Goal: Transaction & Acquisition: Subscribe to service/newsletter

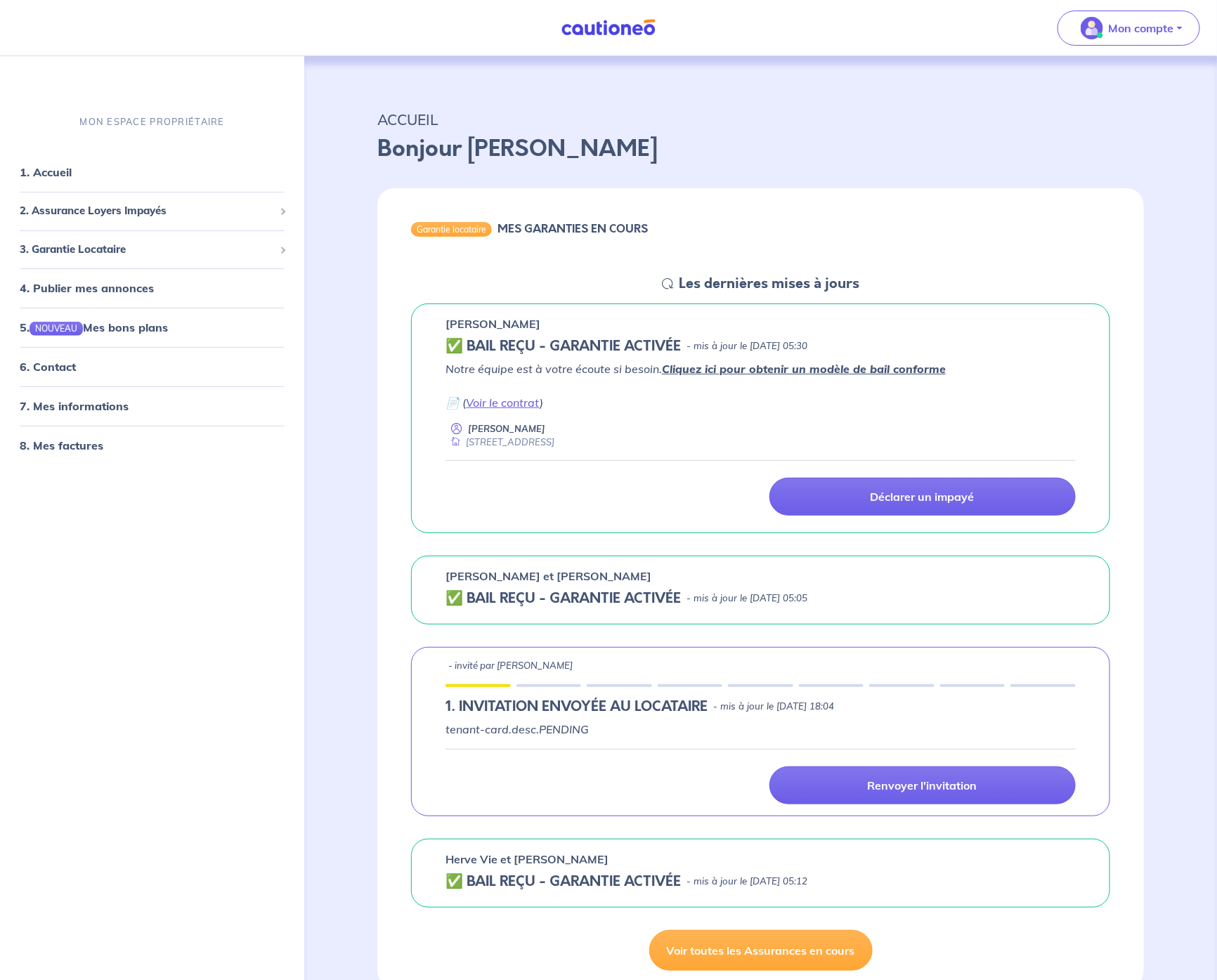
scroll to position [3, 0]
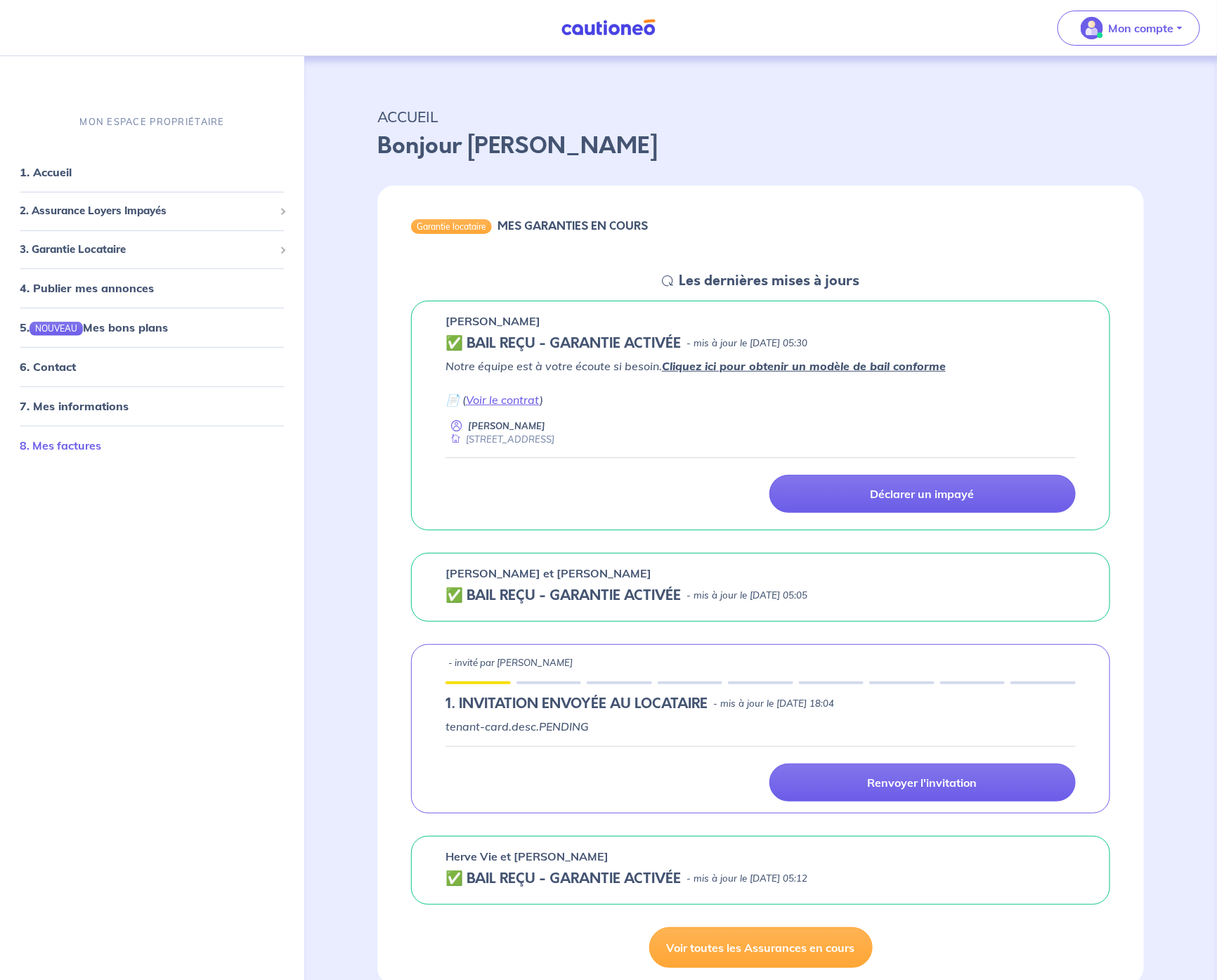
click at [80, 445] on link "8. Mes factures" at bounding box center [60, 445] width 82 height 14
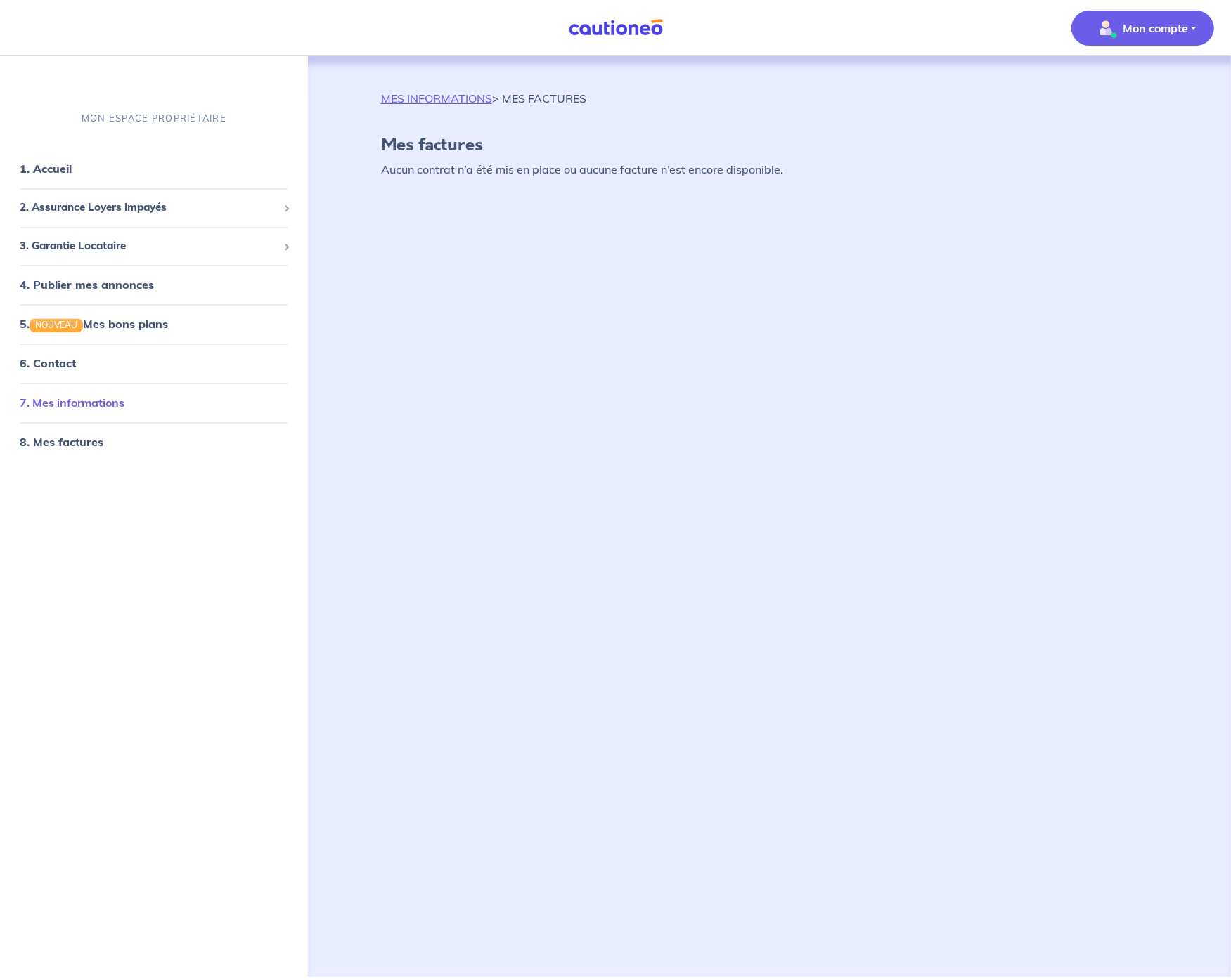
click at [89, 405] on link "7. Mes informations" at bounding box center [72, 403] width 105 height 14
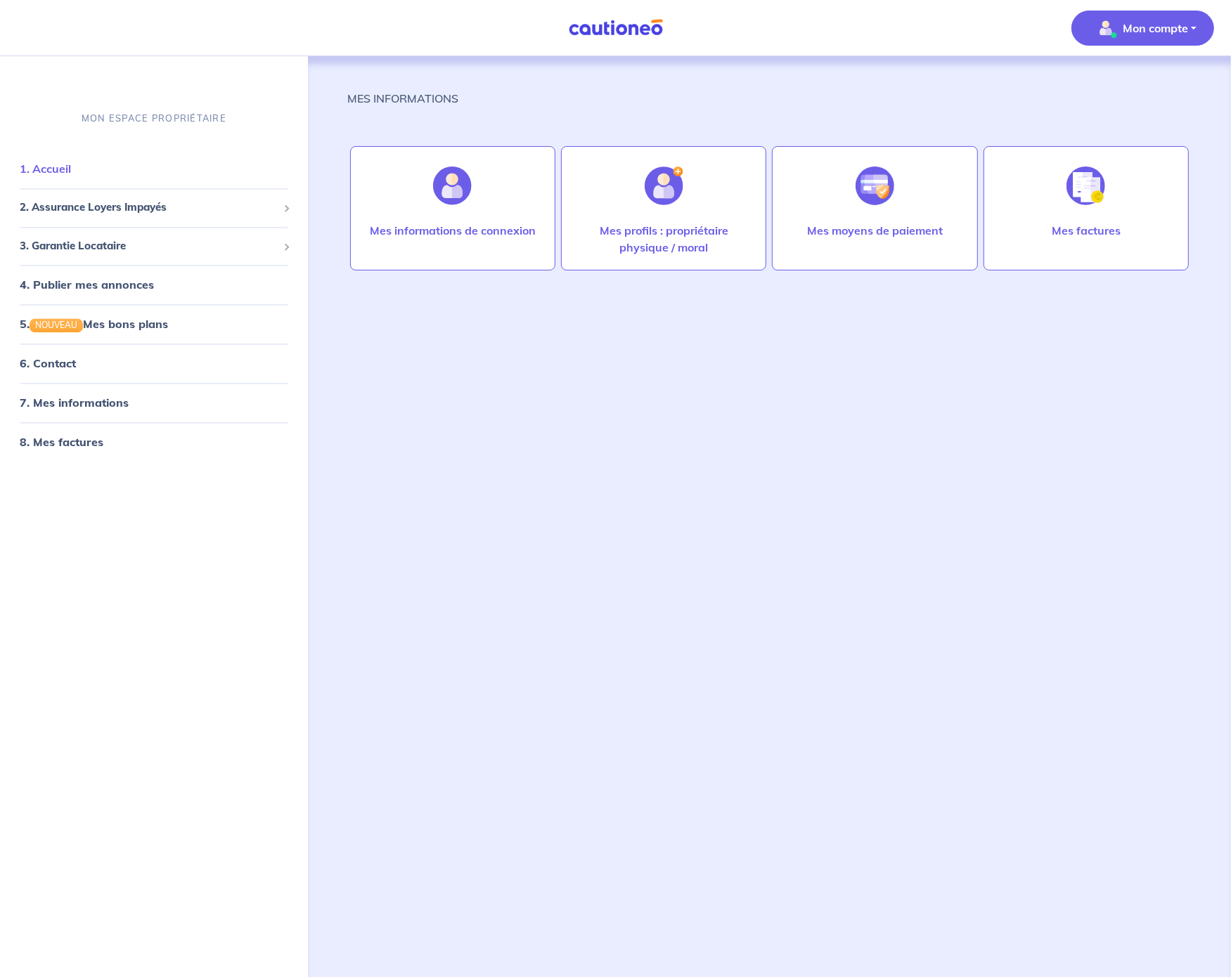
click at [71, 171] on link "1. Accueil" at bounding box center [45, 169] width 51 height 14
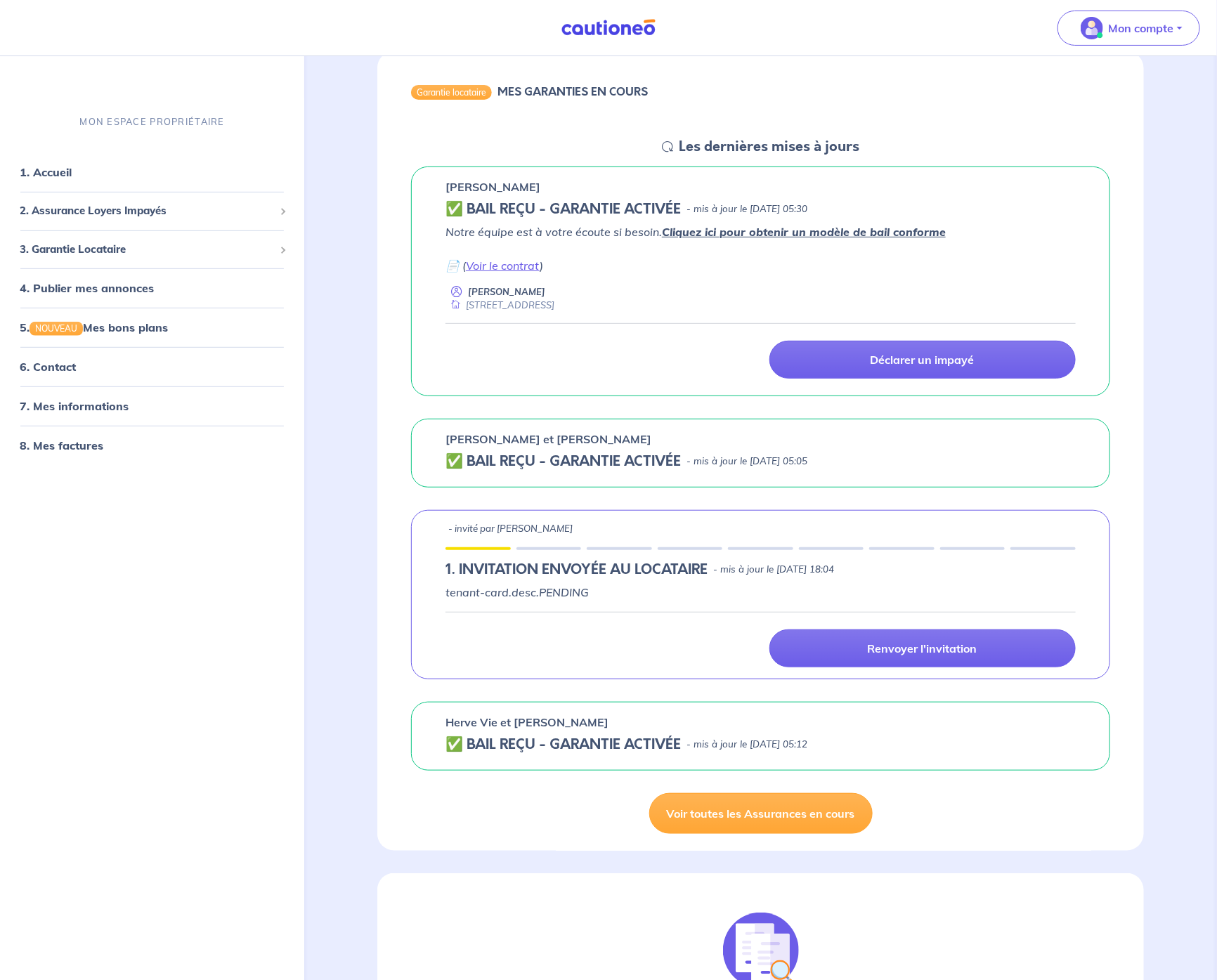
scroll to position [102, 0]
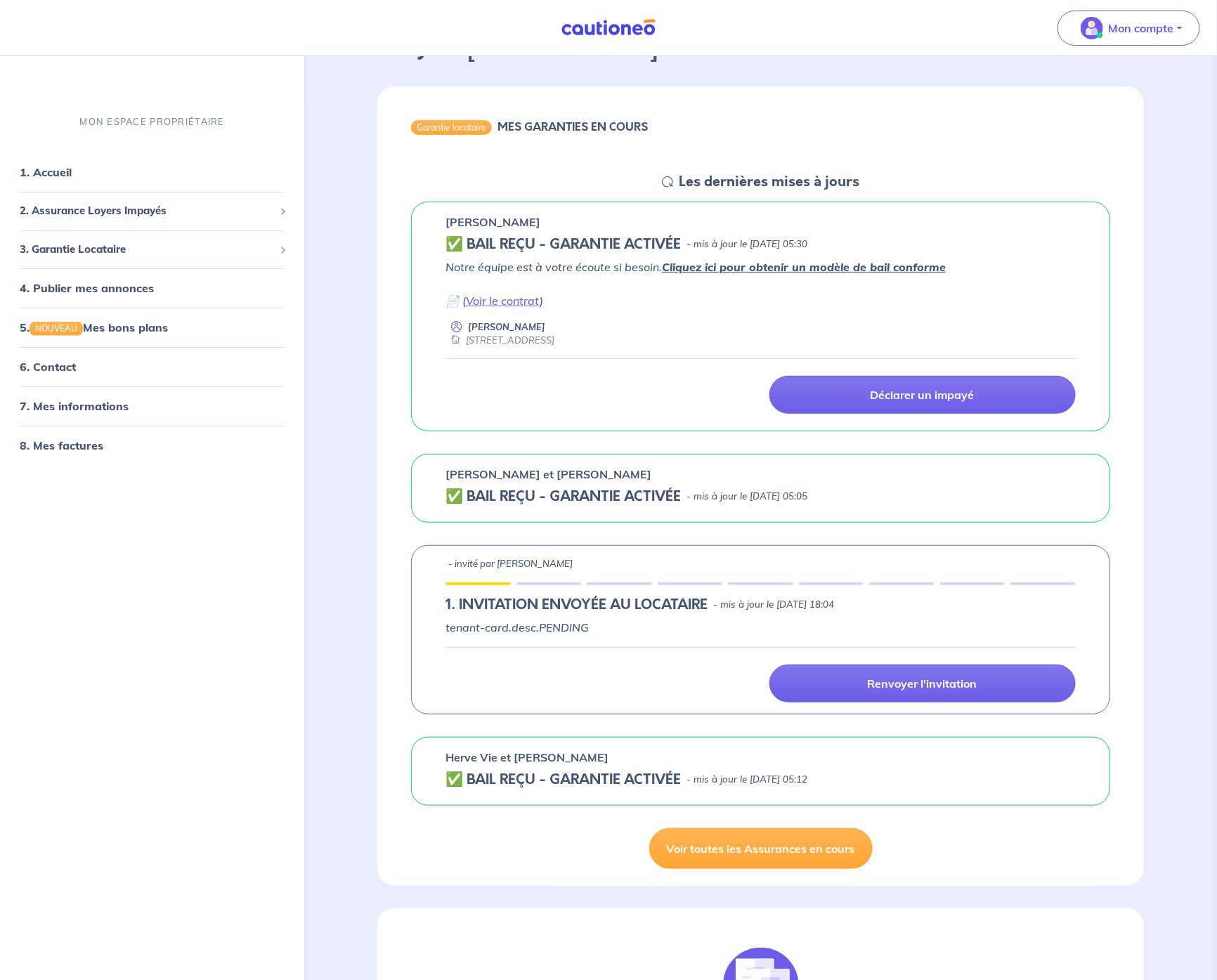
click at [454, 497] on h5 "✅ BAIL REÇU - GARANTIE ACTIVÉE" at bounding box center [562, 497] width 235 height 17
click at [139, 210] on span "2. Assurance Loyers Impayés" at bounding box center [147, 210] width 255 height 16
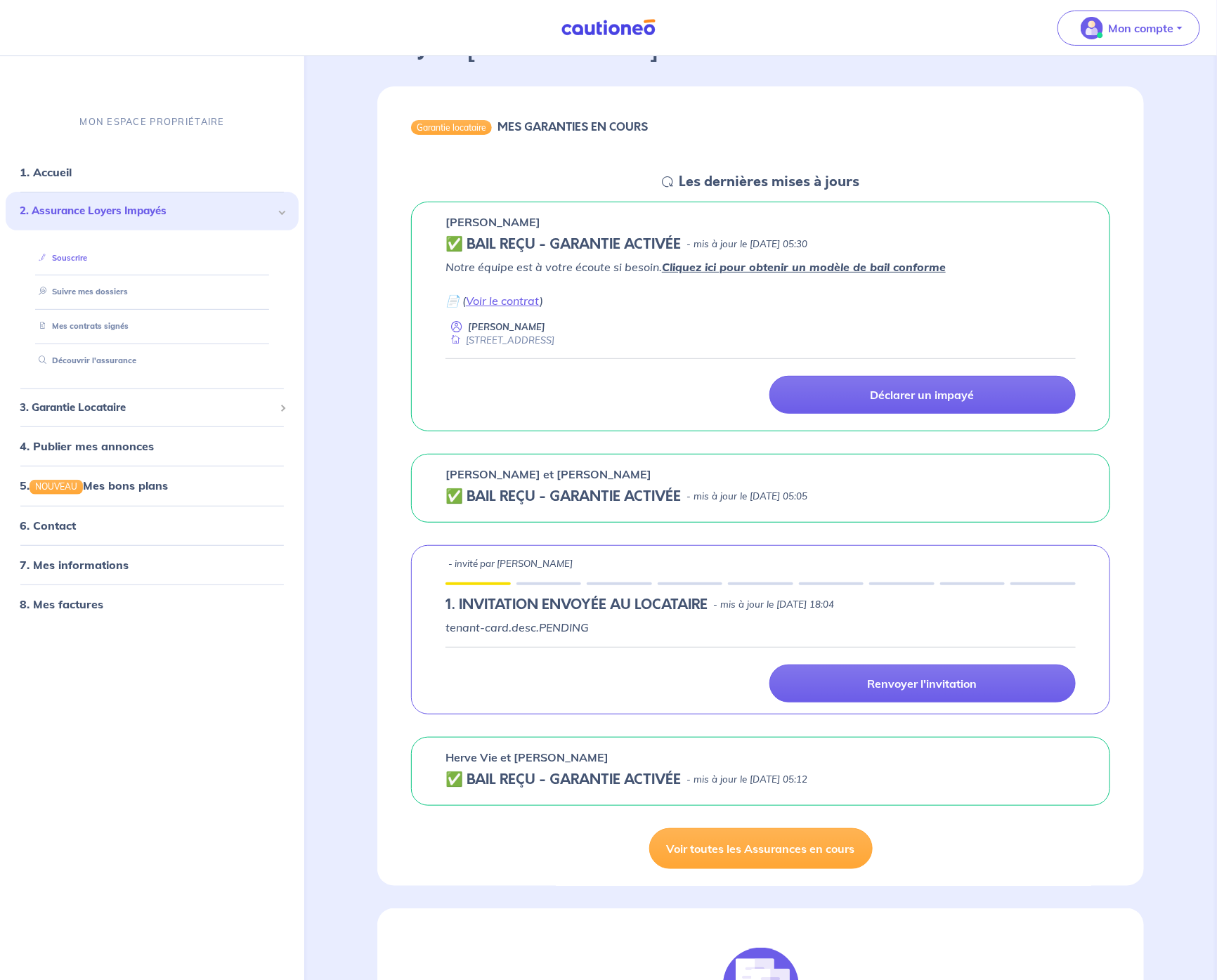
click at [87, 259] on link "Souscrire" at bounding box center [60, 257] width 54 height 10
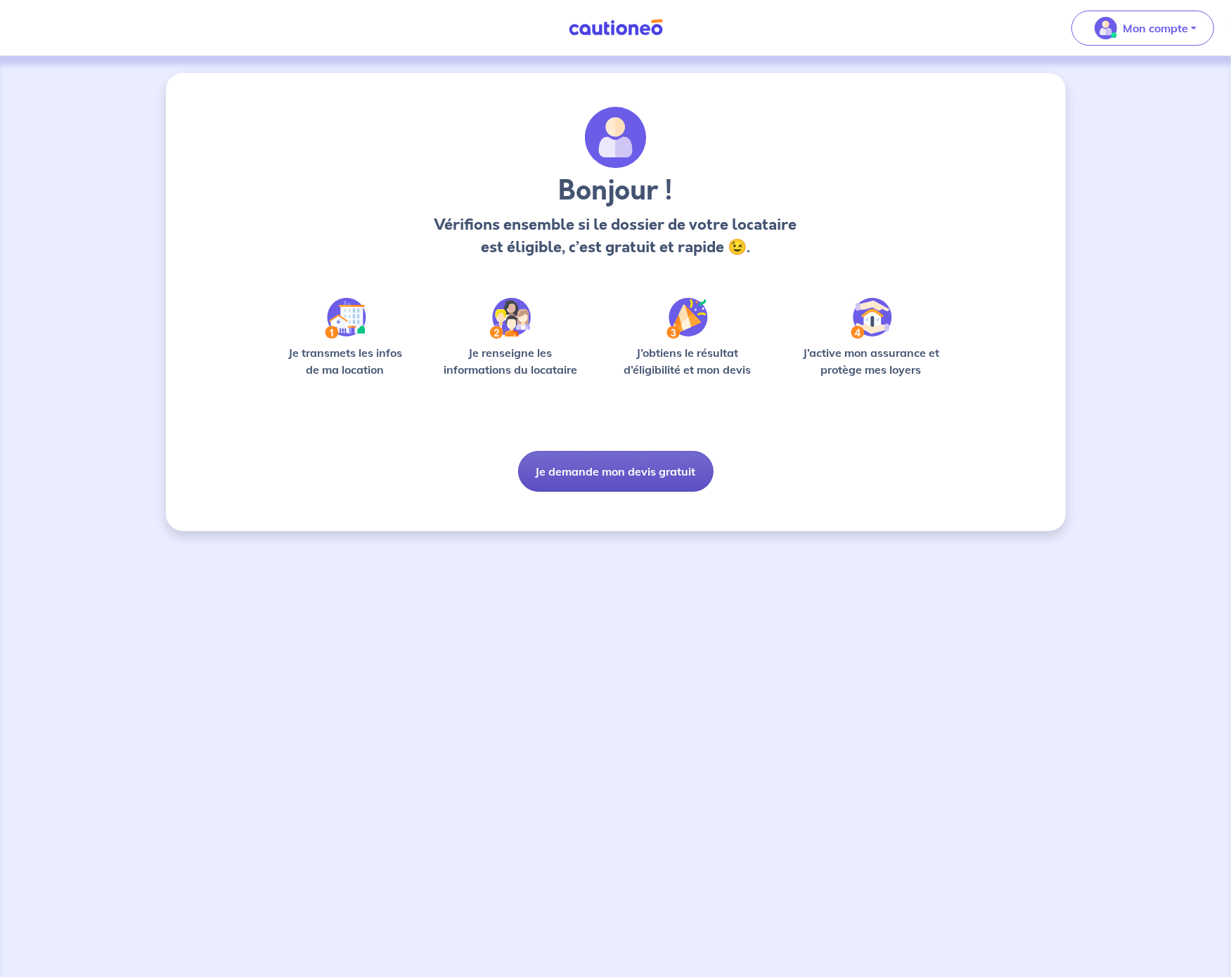
click at [622, 473] on button "Je demande mon devis gratuit" at bounding box center [616, 471] width 195 height 41
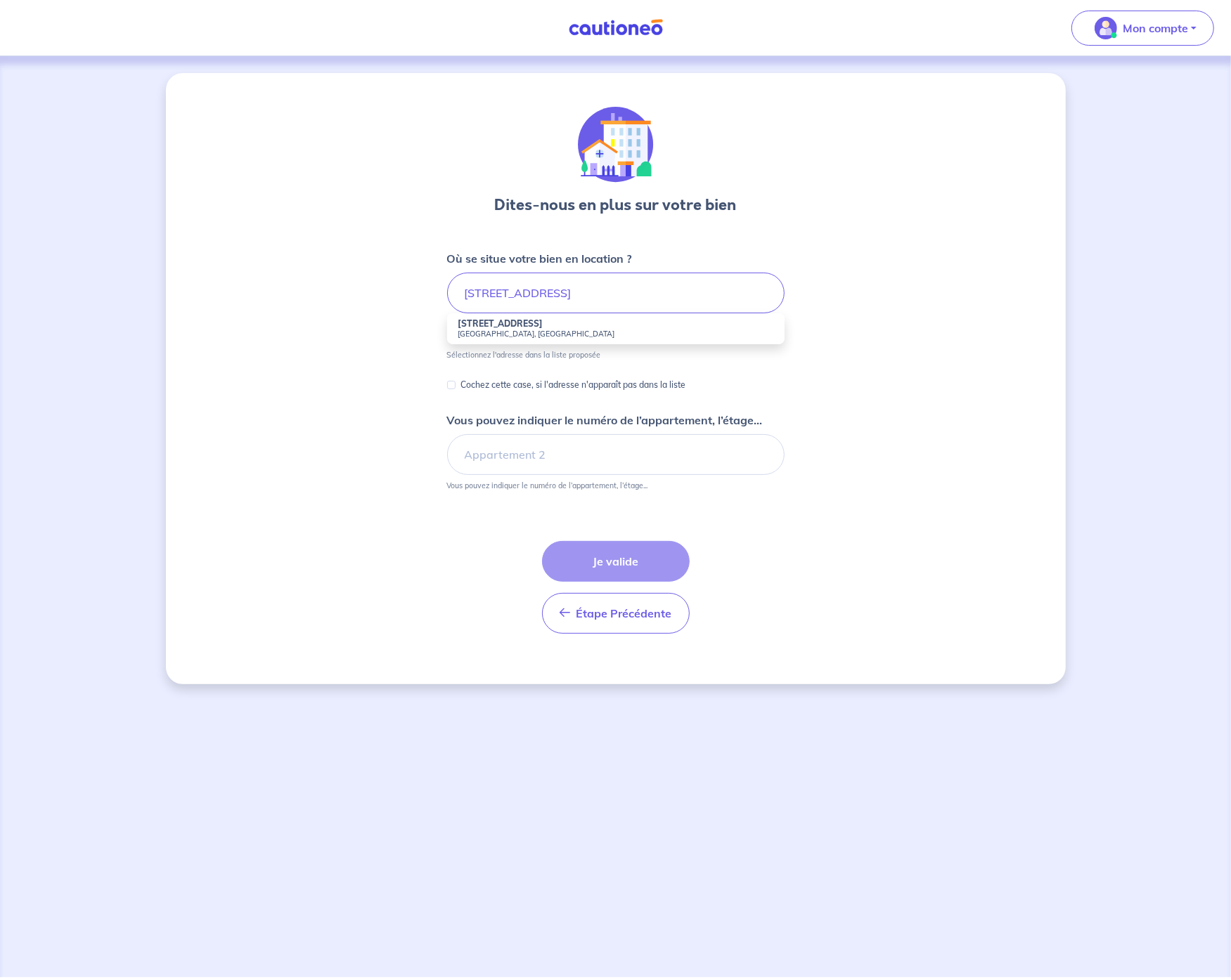
click at [601, 336] on small "42400 Saint-Chamond, France" at bounding box center [616, 334] width 315 height 10
type input "29 Rue de Plaisance, 42400 Saint-Chamond, France"
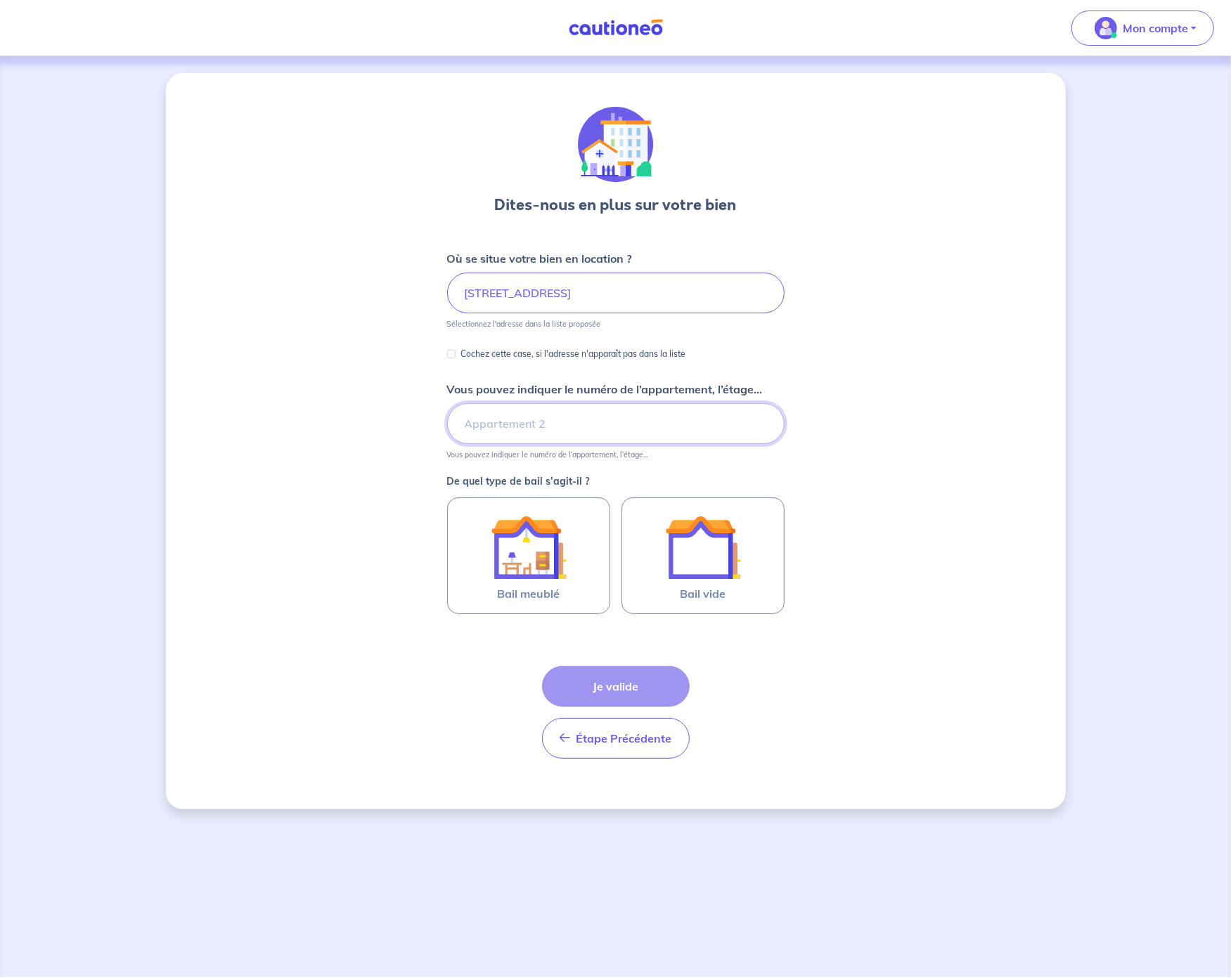
click at [551, 425] on input "Vous pouvez indiquer le numéro de l’appartement, l’étage..." at bounding box center [616, 424] width 338 height 41
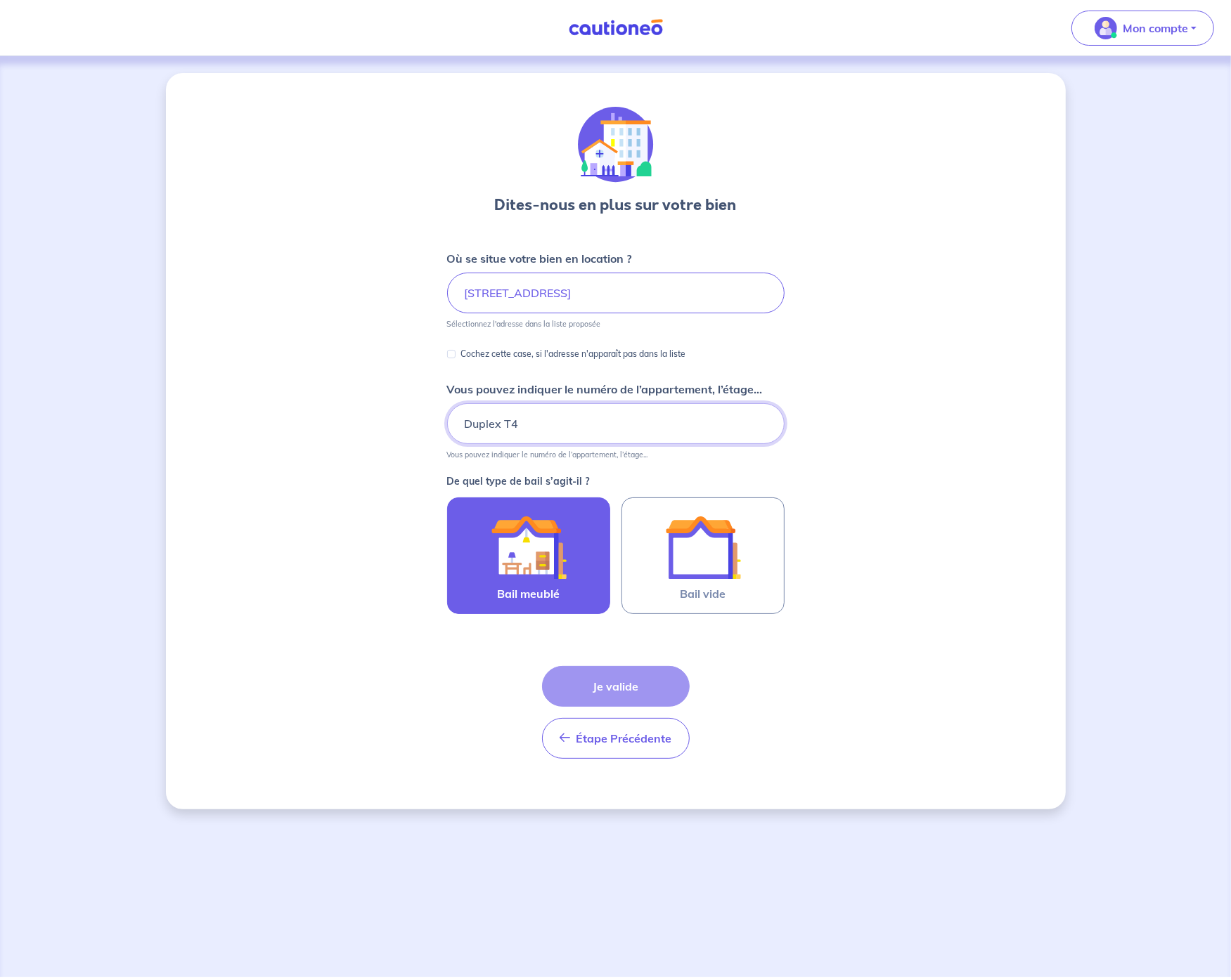
type input "Duplex T4"
click at [537, 540] on img at bounding box center [529, 548] width 76 height 76
click at [0, 0] on input "Bail meublé" at bounding box center [0, 0] width 0 height 0
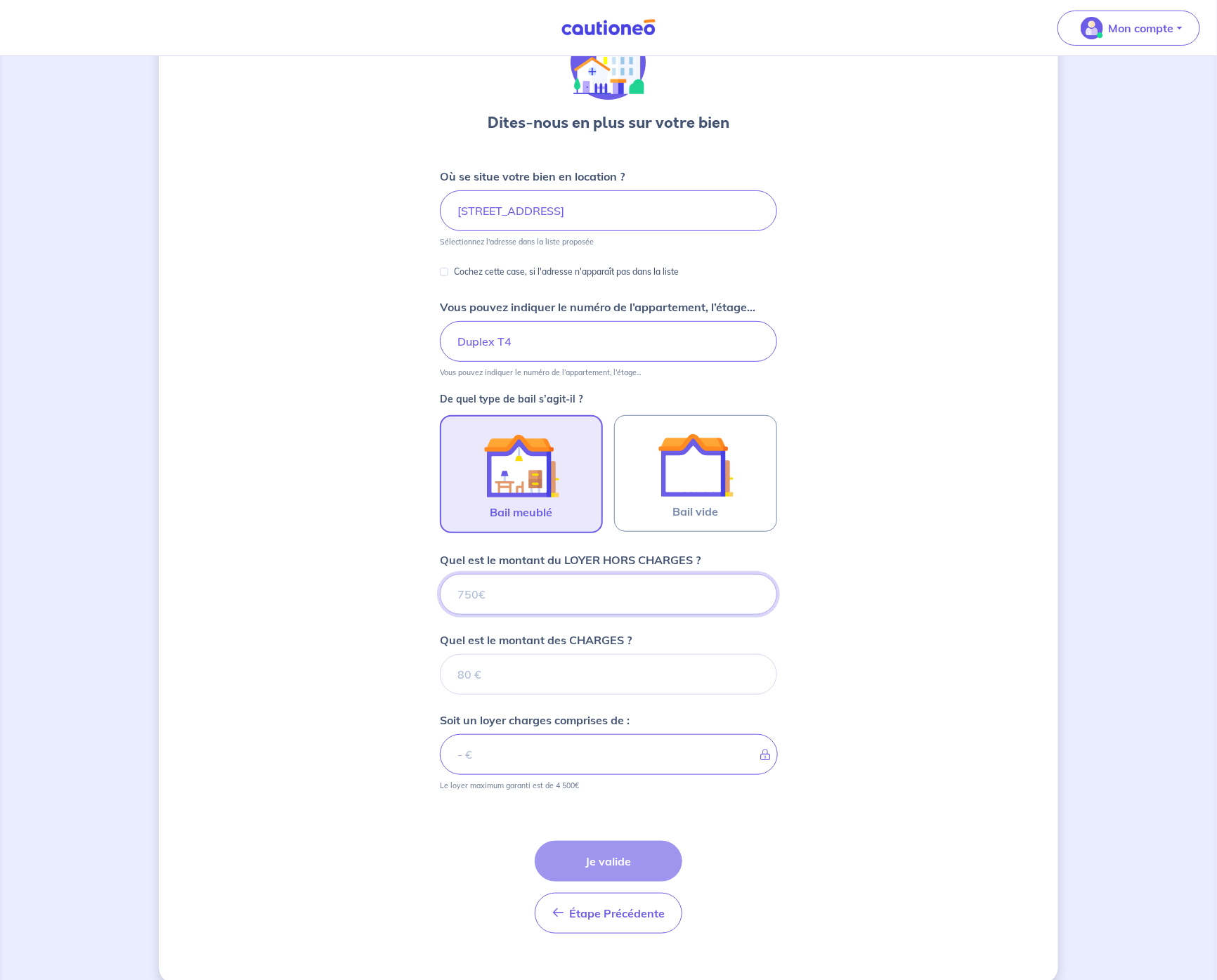
scroll to position [99, 0]
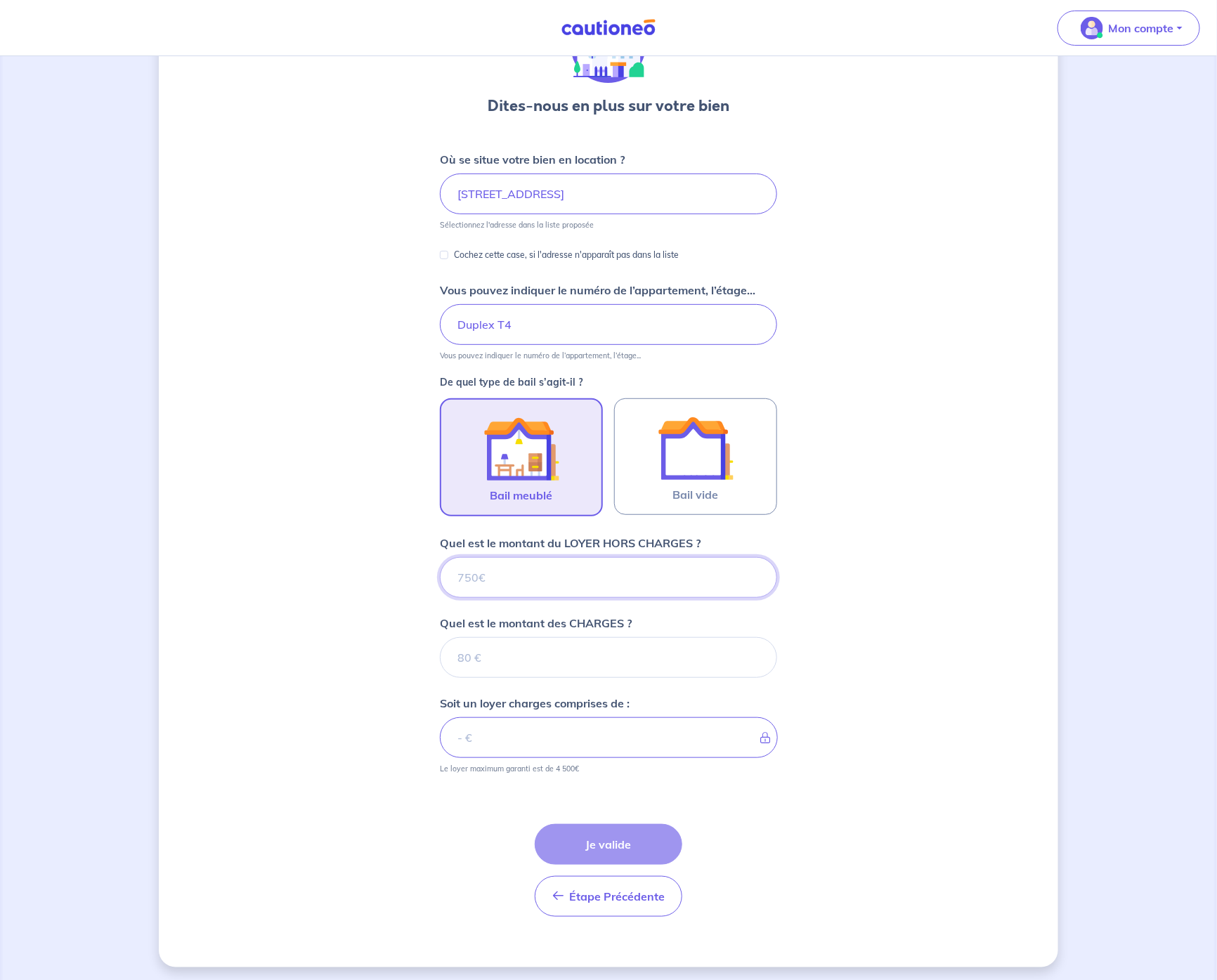
click at [589, 582] on input "Quel est le montant du LOYER HORS CHARGES ?" at bounding box center [608, 577] width 337 height 41
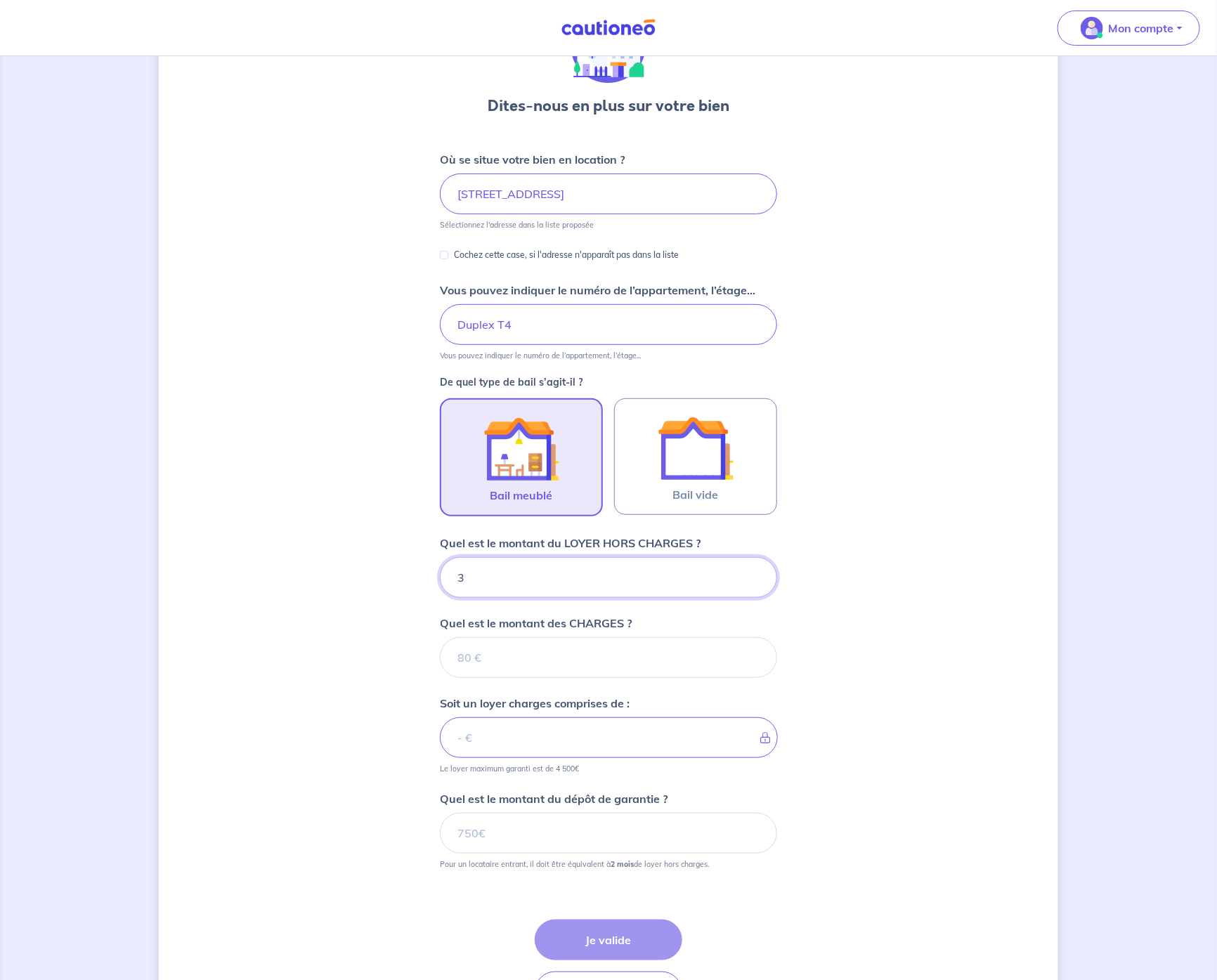
type input "36"
type input "367"
click at [481, 653] on input "Quel est le montant des CHARGES ?" at bounding box center [608, 658] width 337 height 41
click at [499, 578] on input "367" at bounding box center [608, 577] width 337 height 41
type input "3"
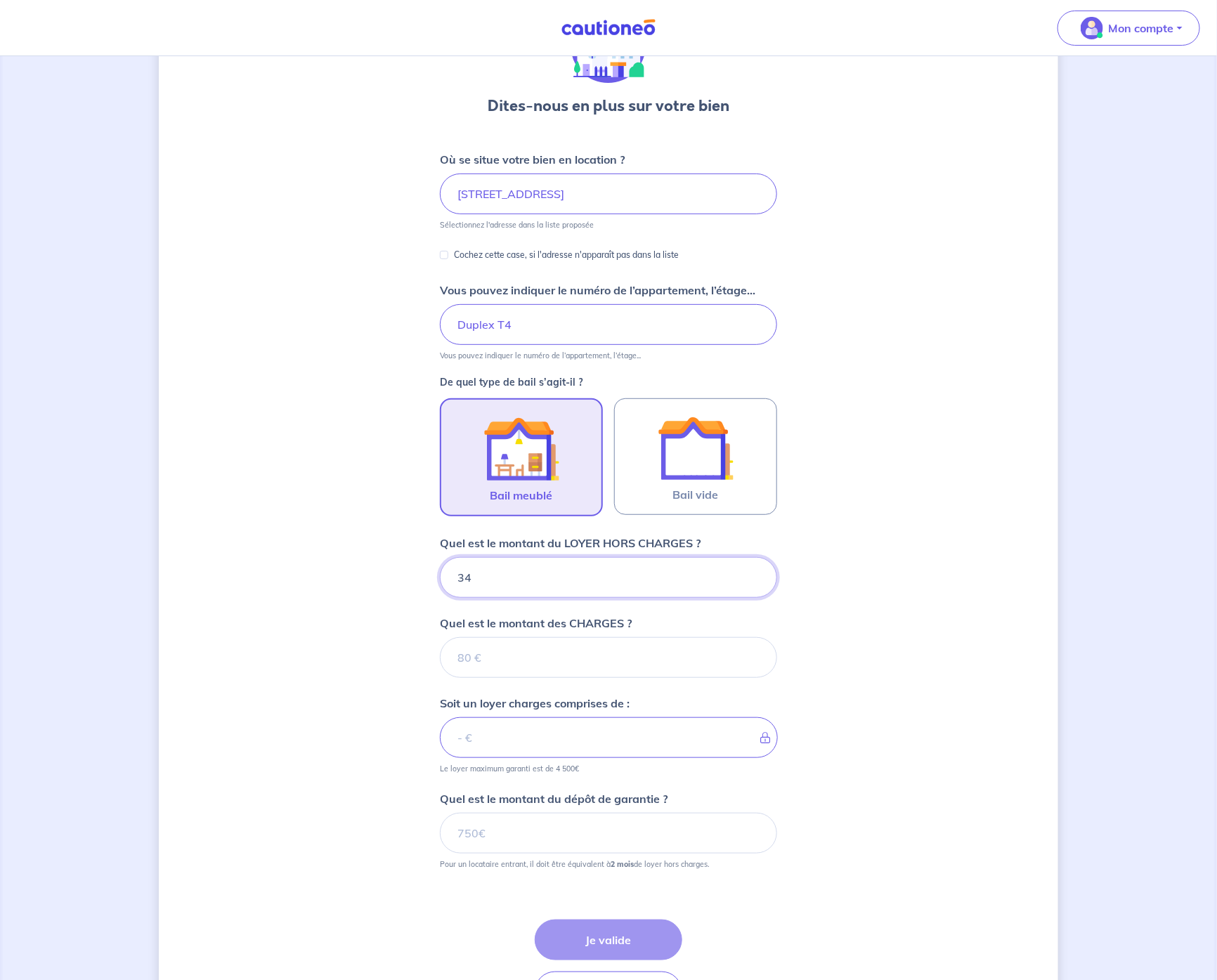
type input "340"
drag, startPoint x: 477, startPoint y: 655, endPoint x: 470, endPoint y: 657, distance: 7.3
click at [470, 657] on input "Quel est le montant des CHARGES ?" at bounding box center [608, 658] width 337 height 41
type input "1"
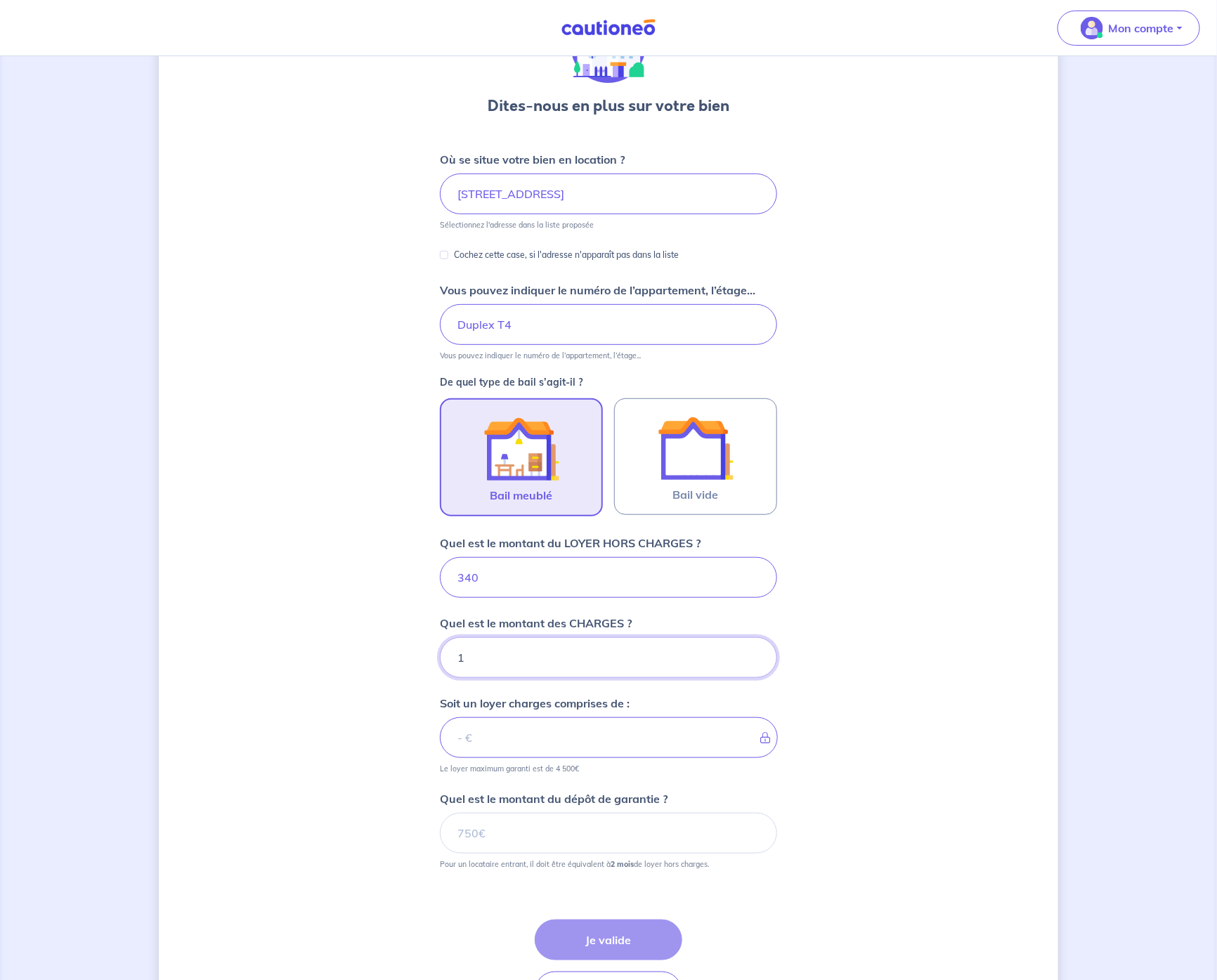
type input "341"
type input "17"
type input "357"
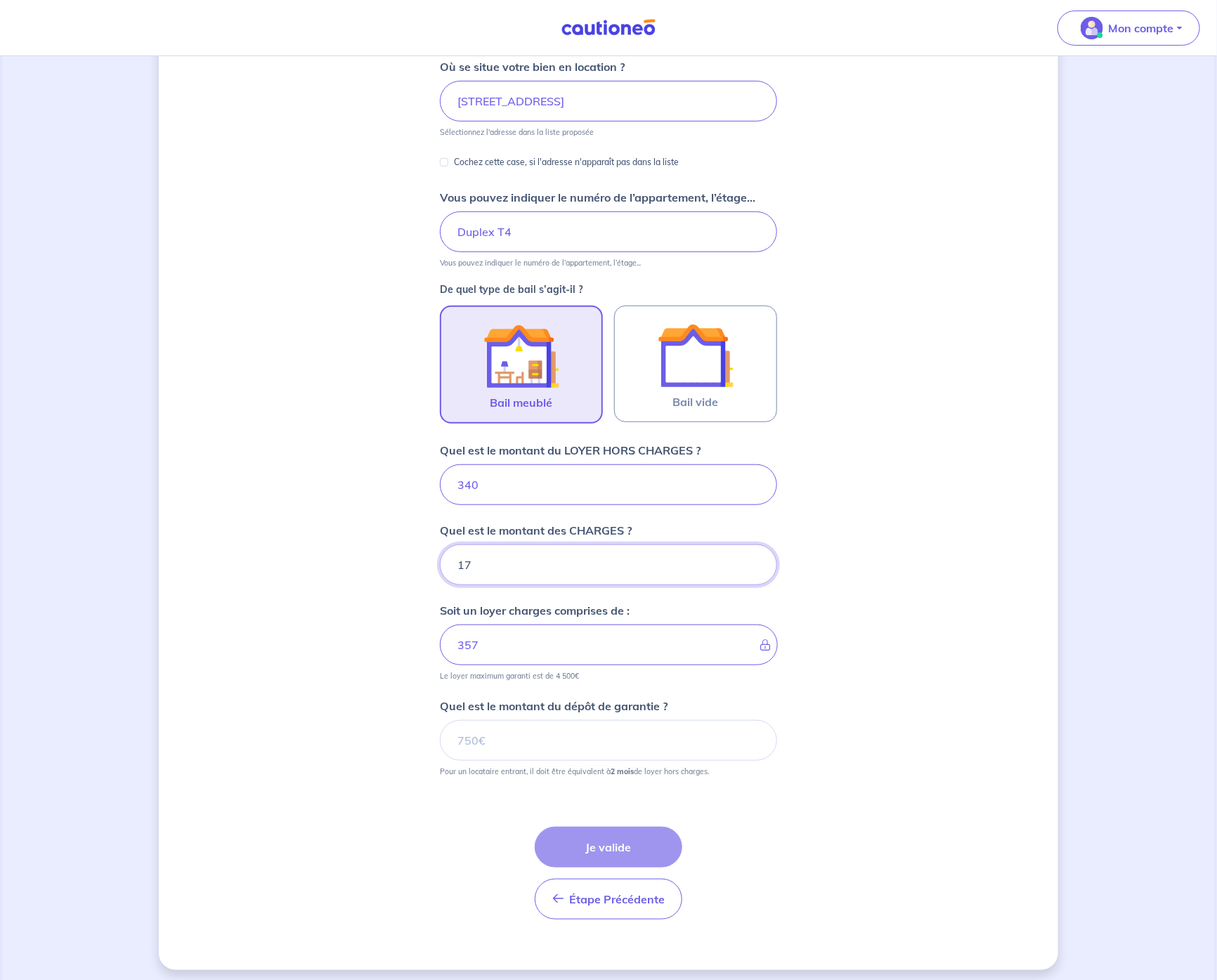
scroll to position [194, 0]
type input "17"
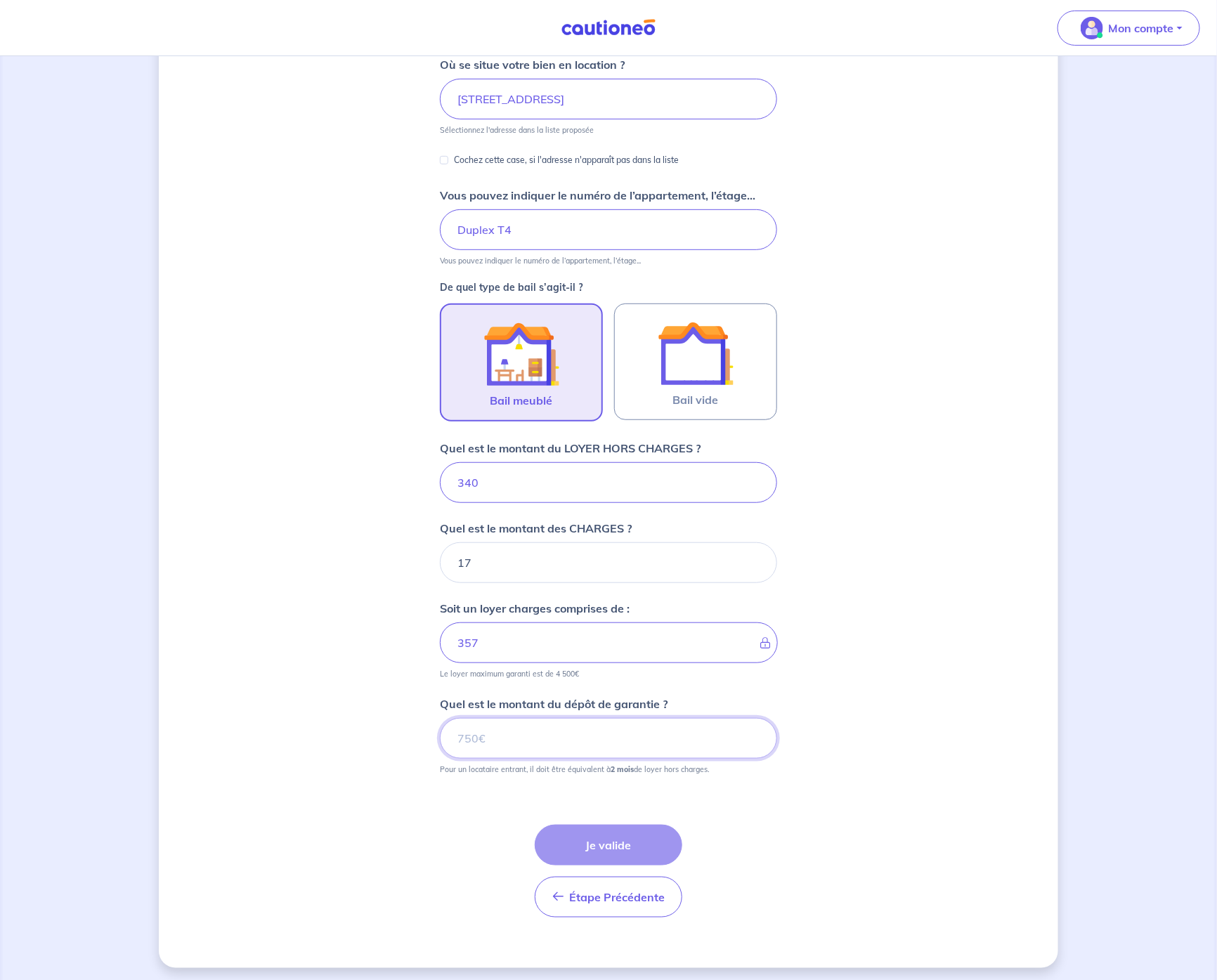
drag, startPoint x: 502, startPoint y: 737, endPoint x: 465, endPoint y: 736, distance: 37.0
click at [465, 736] on input "Quel est le montant du dépôt de garantie ?" at bounding box center [608, 739] width 337 height 41
type input "680"
click at [589, 828] on button "Je valide" at bounding box center [608, 845] width 148 height 41
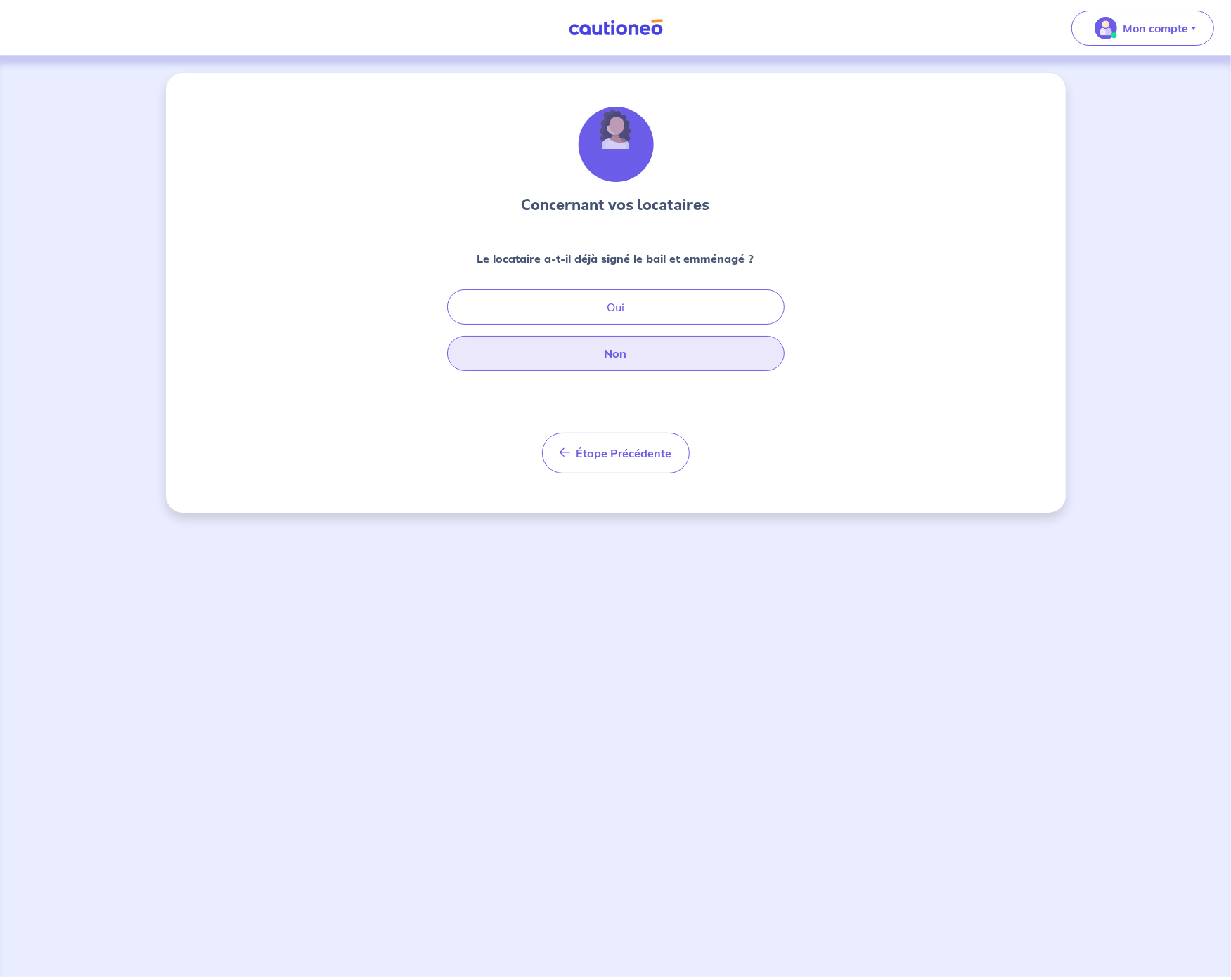
click at [639, 354] on button "Non" at bounding box center [616, 353] width 338 height 35
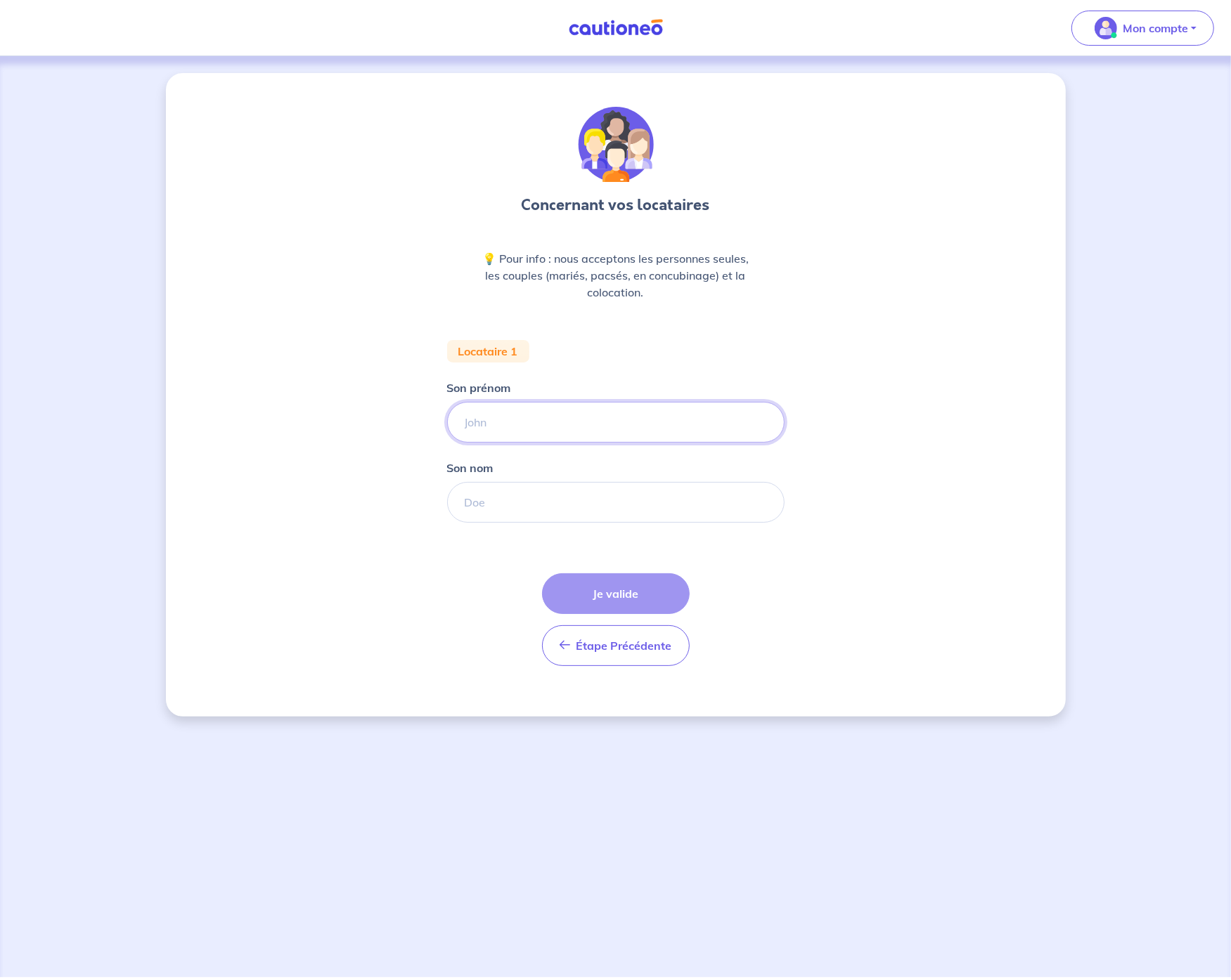
click at [532, 430] on input "Son prénom" at bounding box center [616, 422] width 338 height 41
type input "Jeanne"
click at [515, 497] on input "Son nom" at bounding box center [616, 503] width 338 height 41
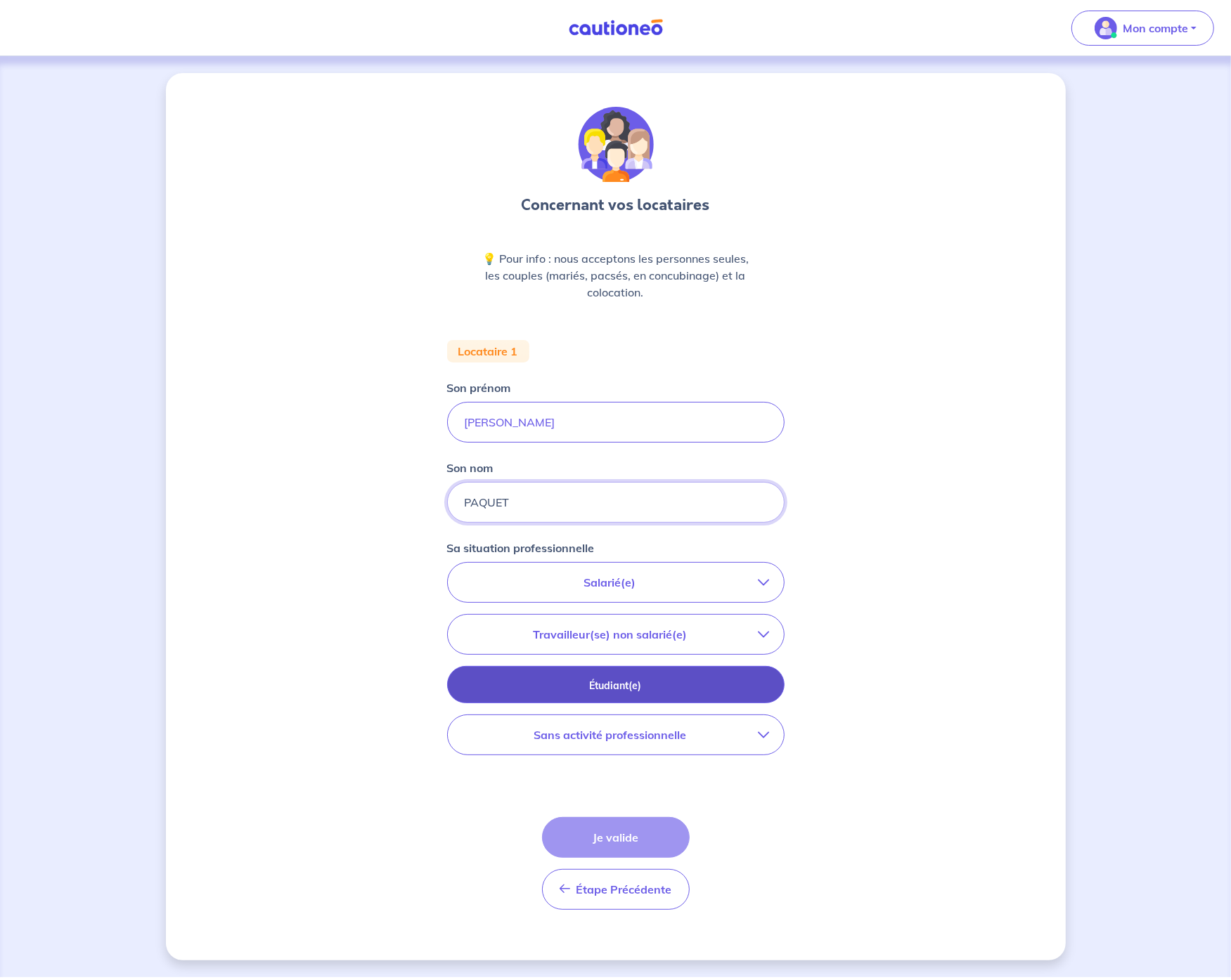
type input "PAQUET"
click at [685, 694] on button "Étudiant(e)" at bounding box center [616, 685] width 338 height 37
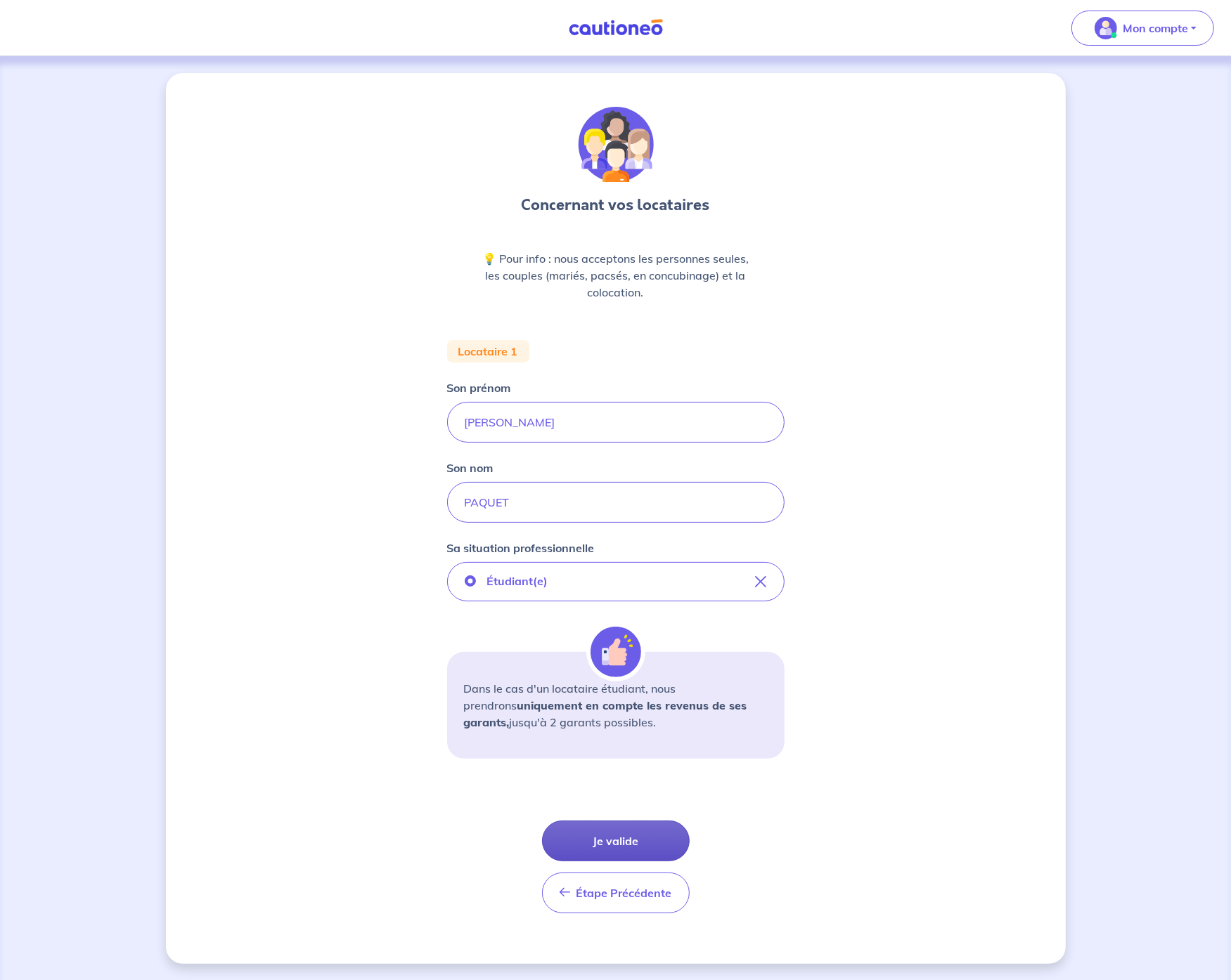
click at [626, 843] on button "Je valide" at bounding box center [616, 841] width 148 height 41
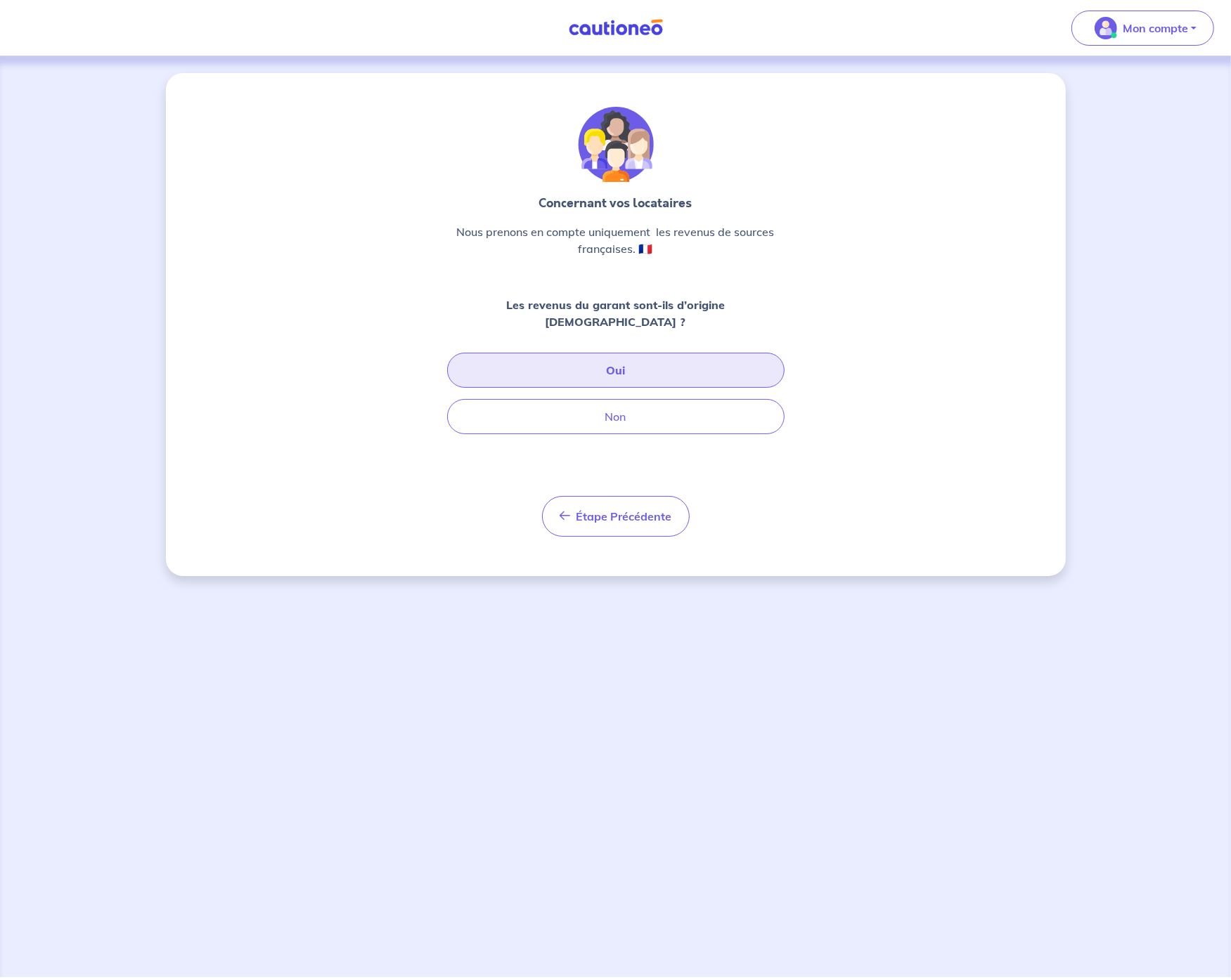
click at [637, 359] on button "Oui" at bounding box center [616, 370] width 338 height 35
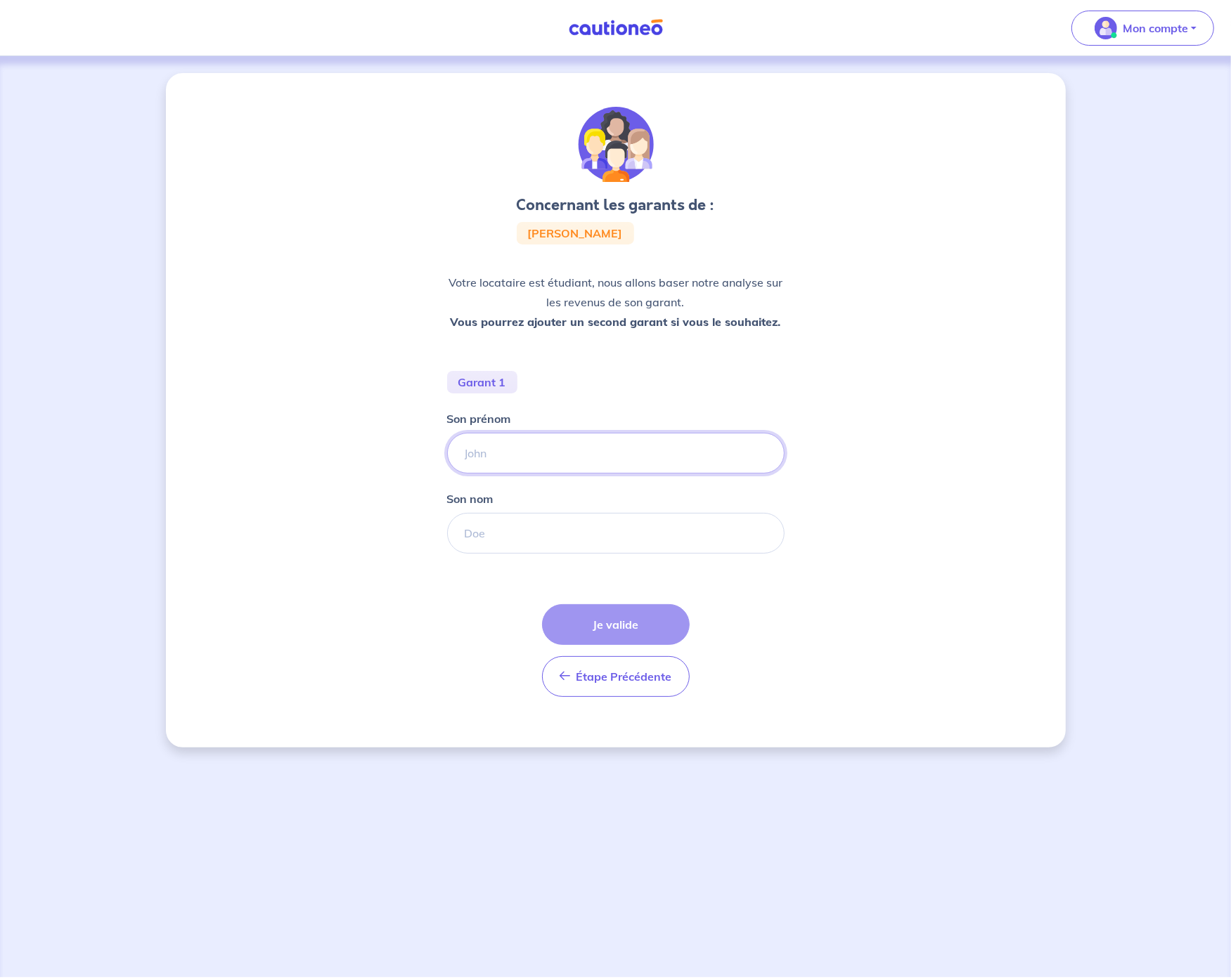
click at [536, 457] on input "Son prénom" at bounding box center [616, 454] width 338 height 41
click at [521, 462] on input "Son prénom" at bounding box center [616, 454] width 338 height 41
click at [483, 529] on input "Son nom" at bounding box center [616, 534] width 338 height 41
type input "renaud"
click at [622, 631] on div "Étape Précédente Précédent Je valide Je valide" at bounding box center [616, 651] width 148 height 93
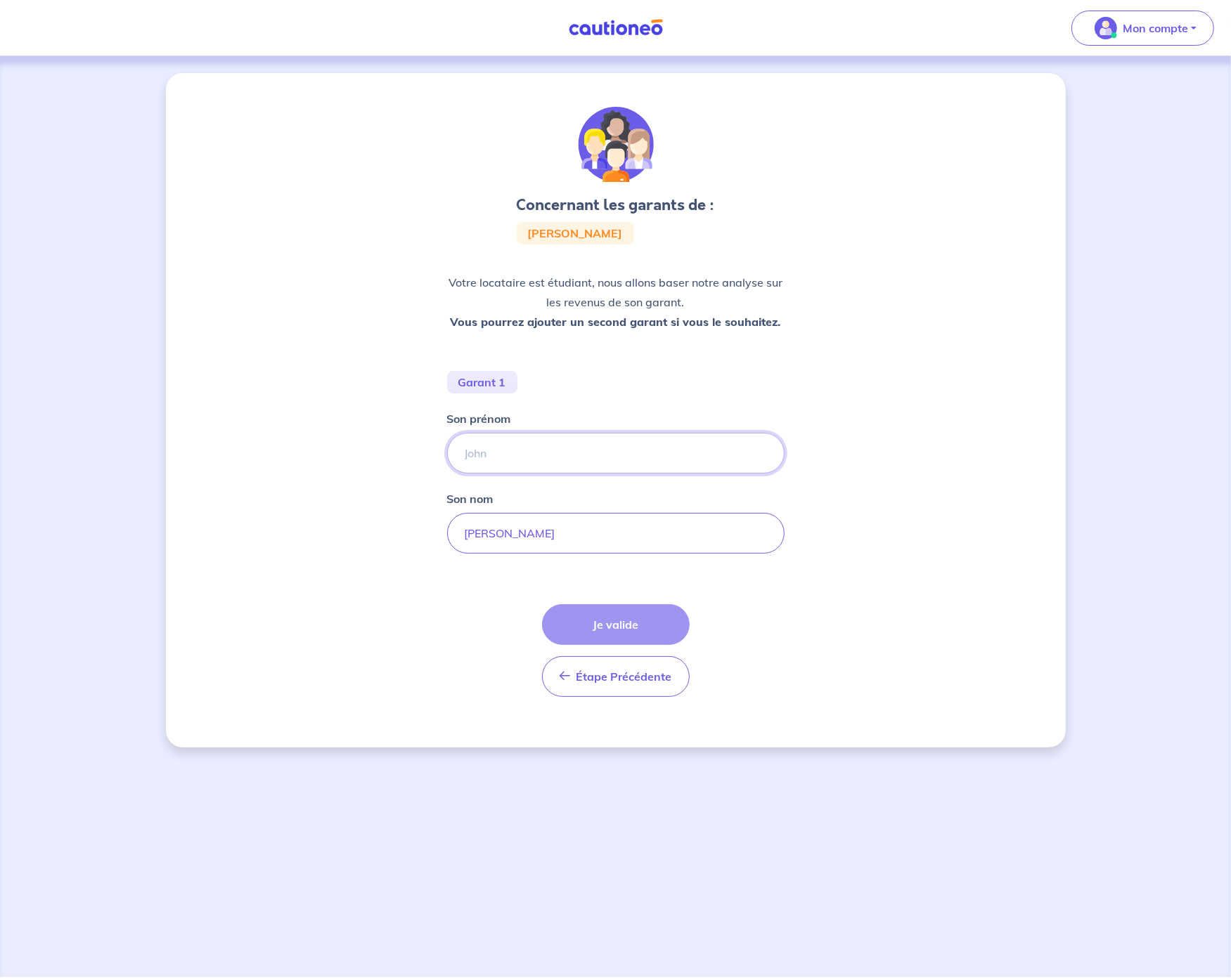
click at [513, 459] on input "Son prénom" at bounding box center [616, 454] width 338 height 41
type input "Dominique"
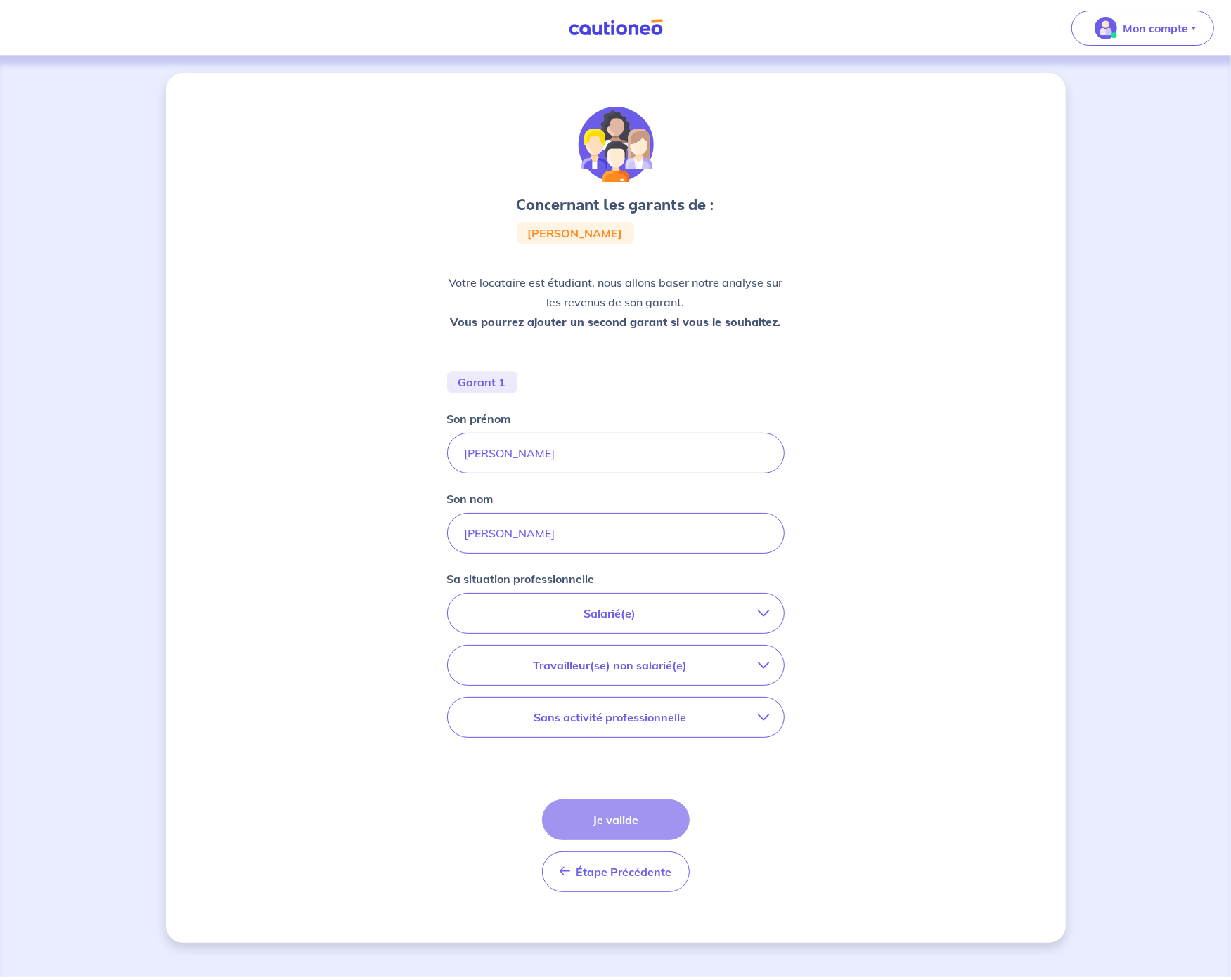
click at [625, 614] on p "Salarié(e)" at bounding box center [610, 614] width 297 height 17
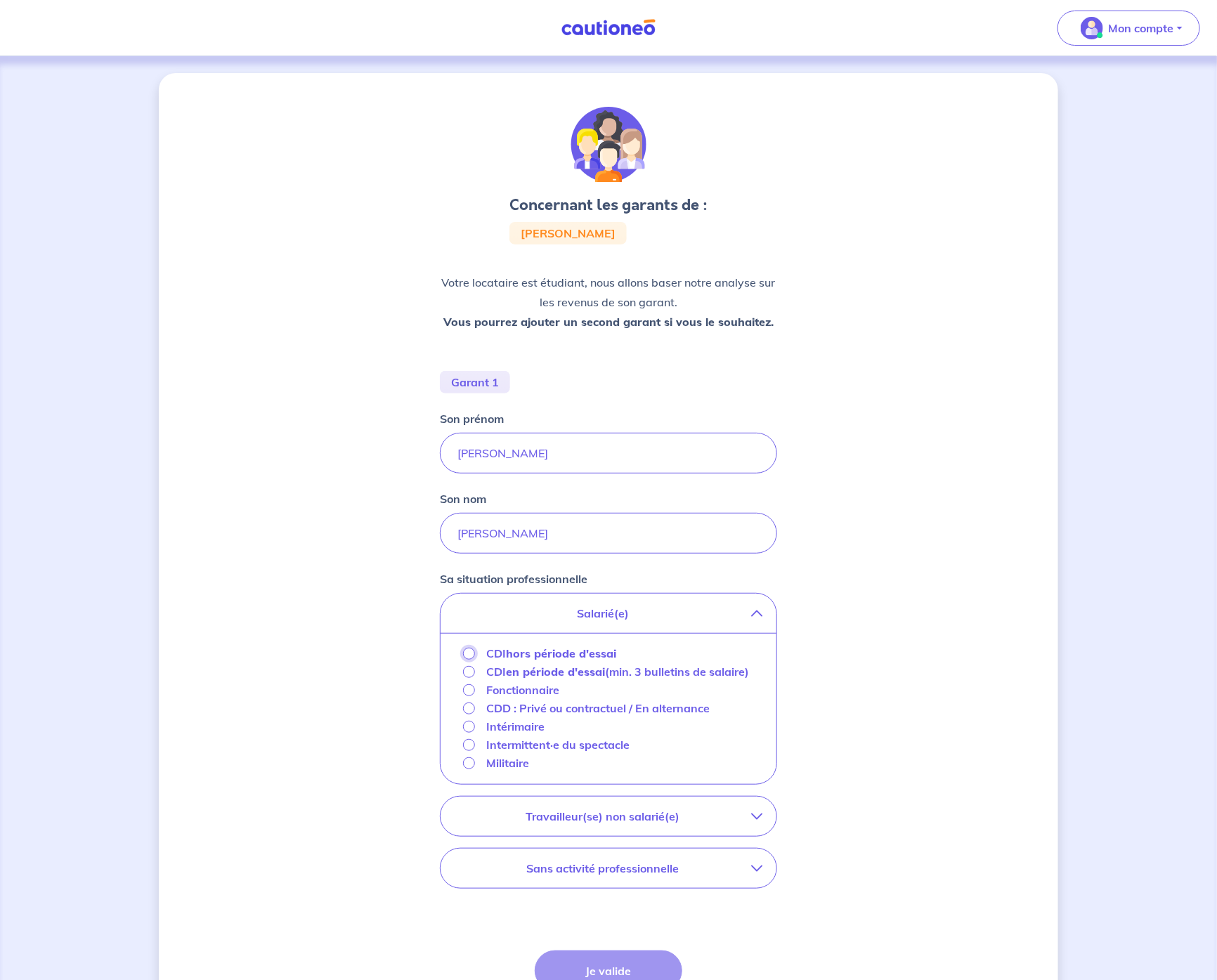
click at [470, 656] on input "CDI hors période d'essai" at bounding box center [469, 654] width 12 height 12
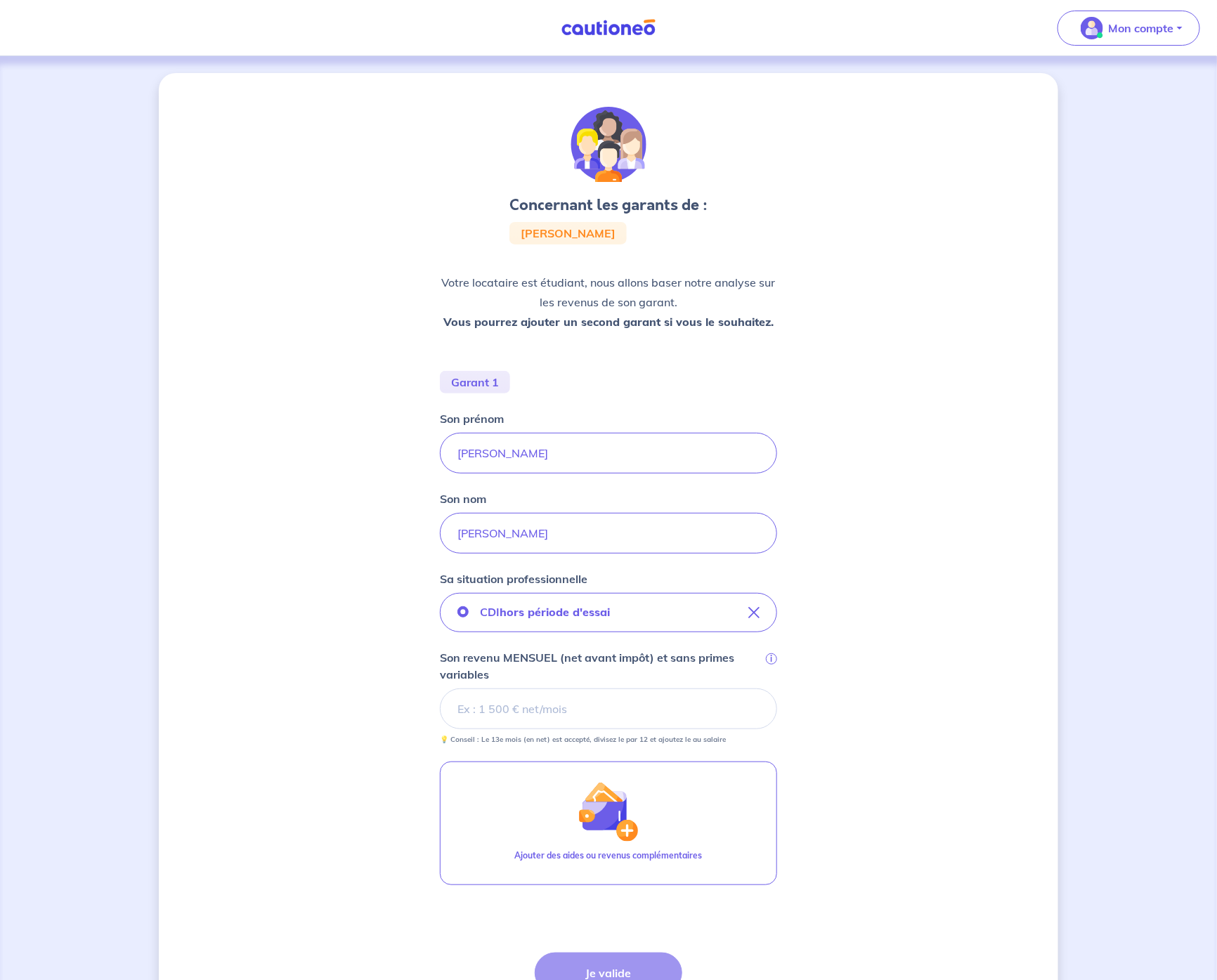
click at [604, 710] on input "Son revenu MENSUEL (net avant impôt) et sans primes variables i" at bounding box center [608, 709] width 337 height 41
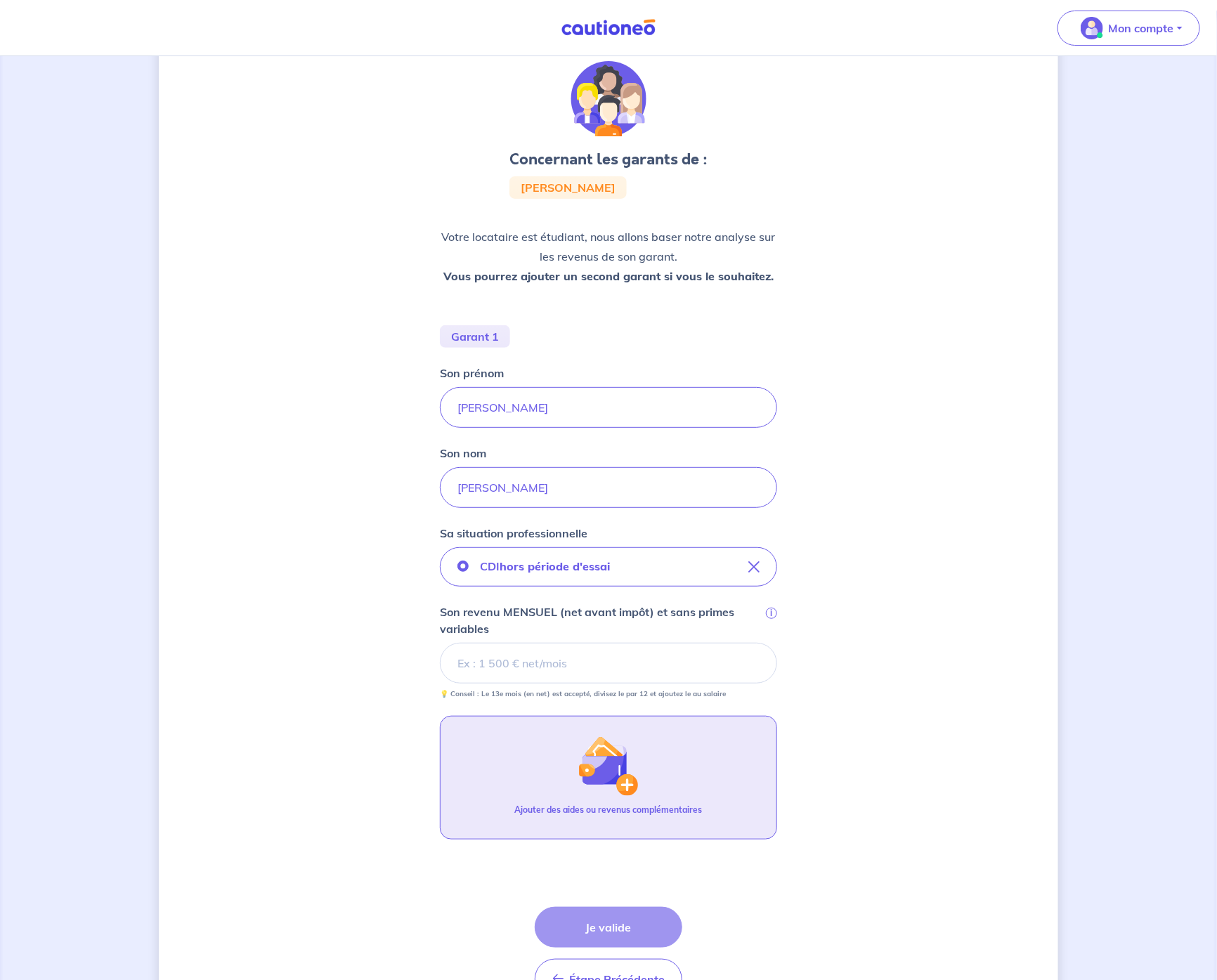
scroll to position [91, 0]
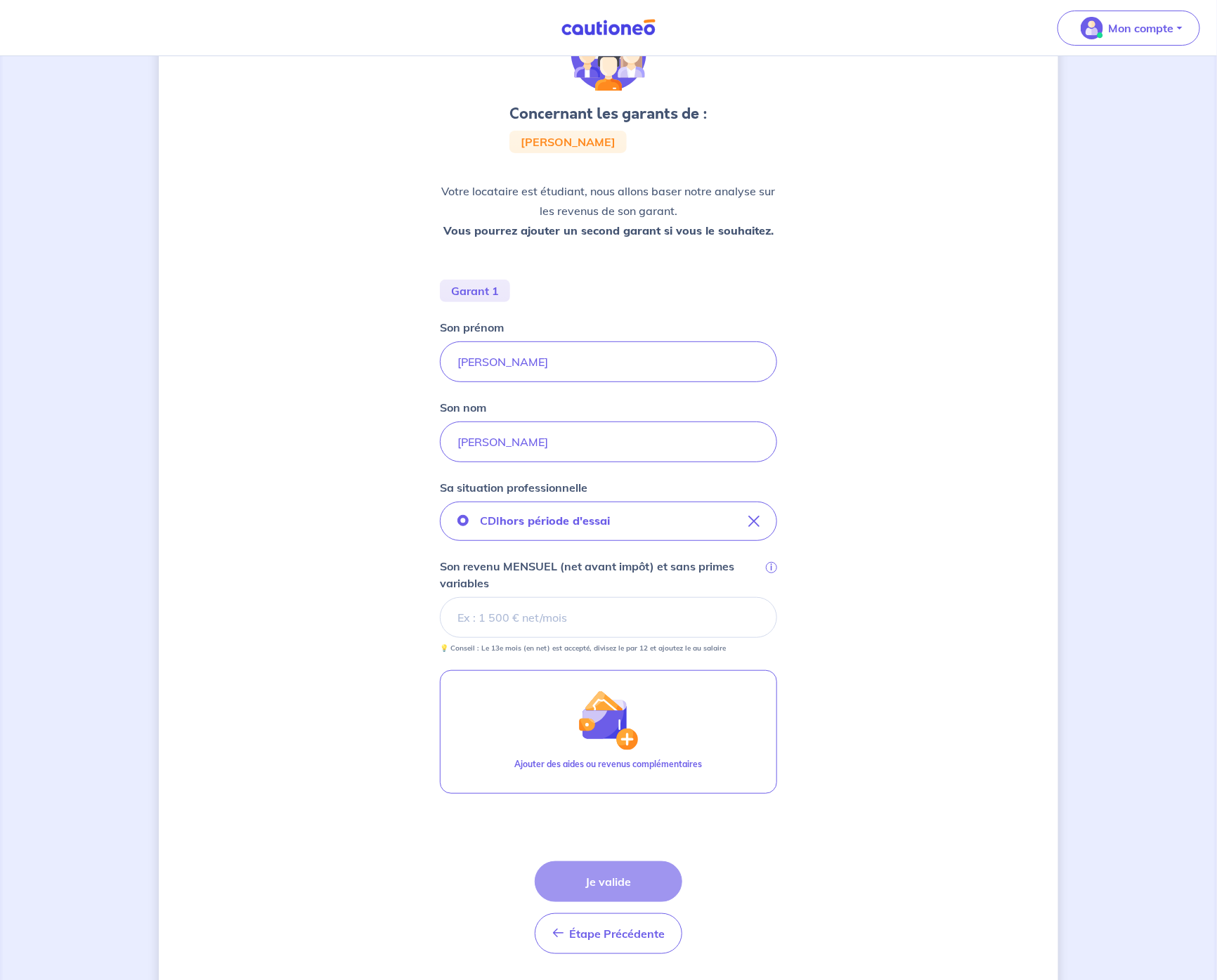
click at [512, 627] on input "Son revenu MENSUEL (net avant impôt) et sans primes variables i" at bounding box center [608, 618] width 337 height 41
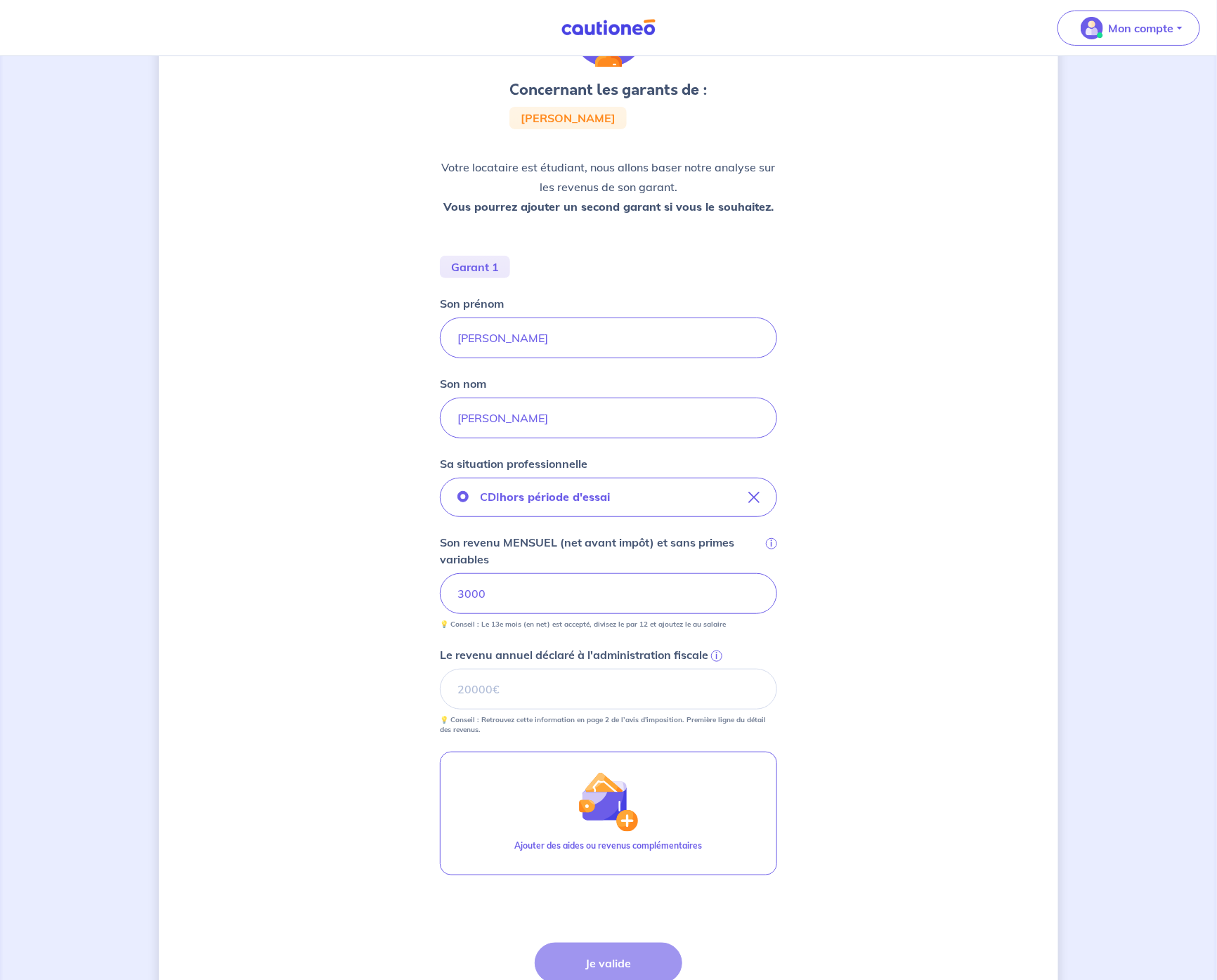
scroll to position [234, 0]
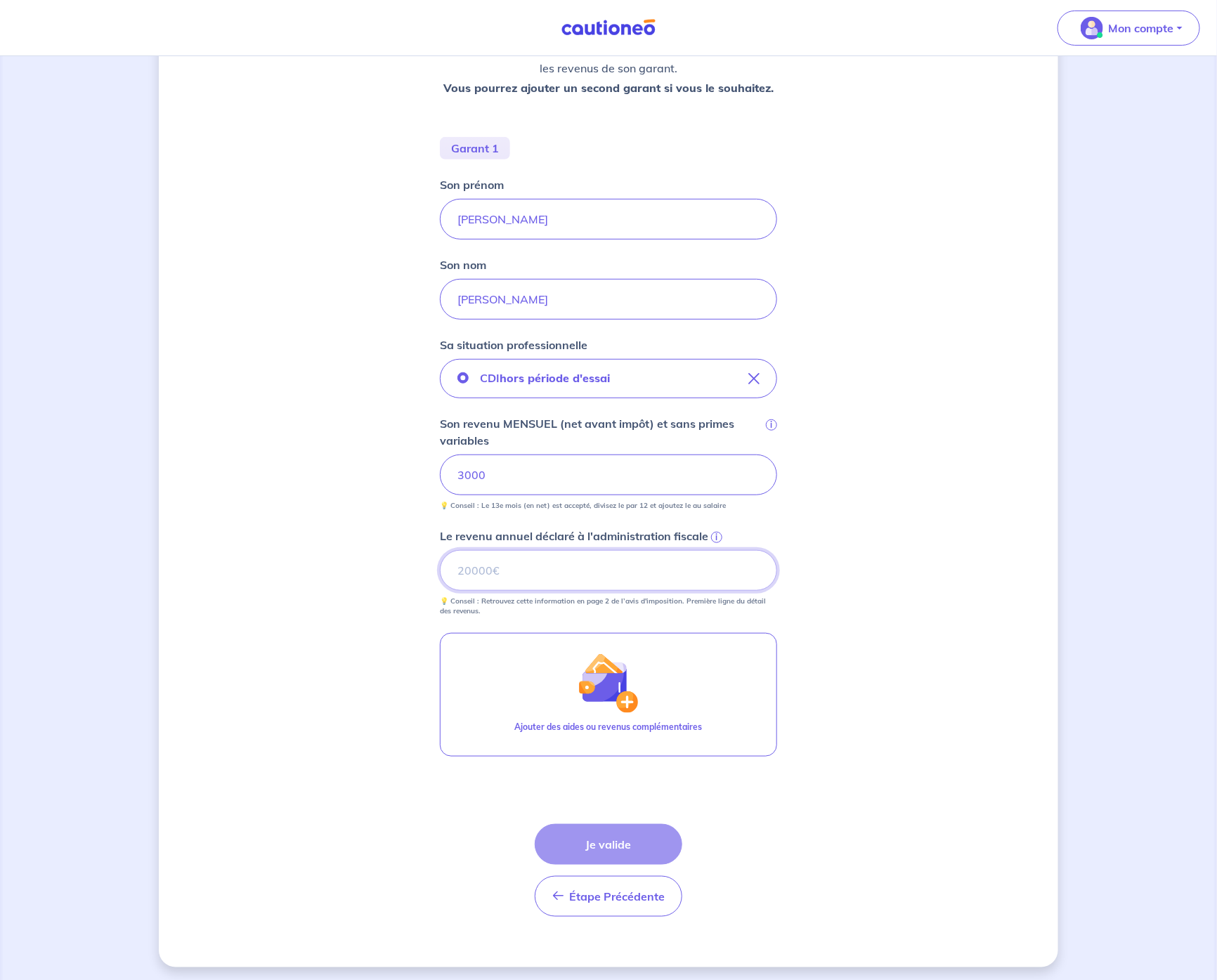
click at [547, 572] on input "Le revenu annuel déclaré à l'administration fiscale i" at bounding box center [608, 571] width 337 height 41
